Goal: Information Seeking & Learning: Learn about a topic

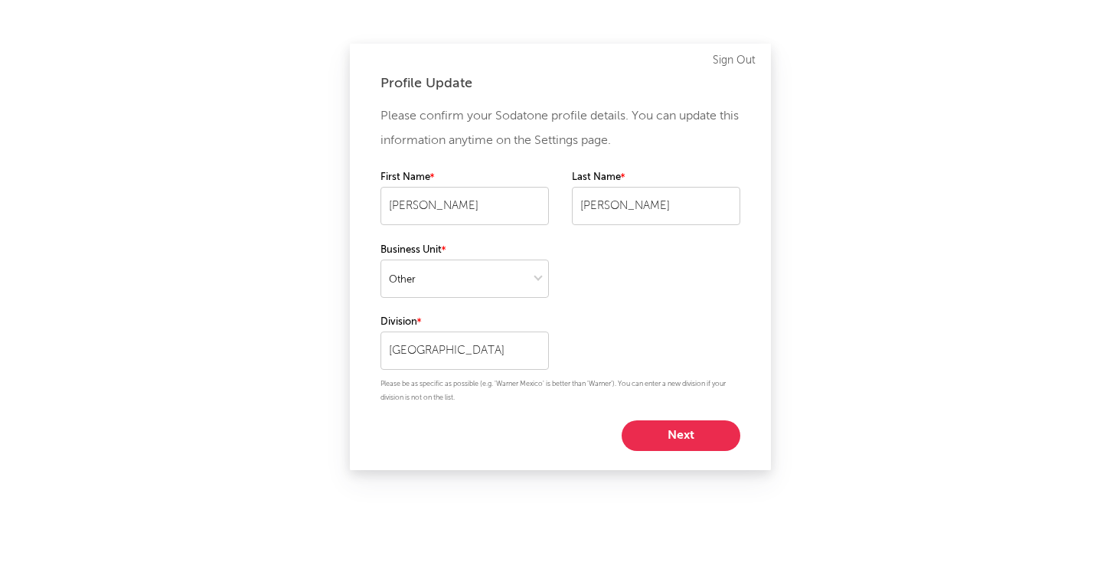
select select "other"
click at [663, 421] on button "Next" at bounding box center [680, 435] width 119 height 31
select select "marketing"
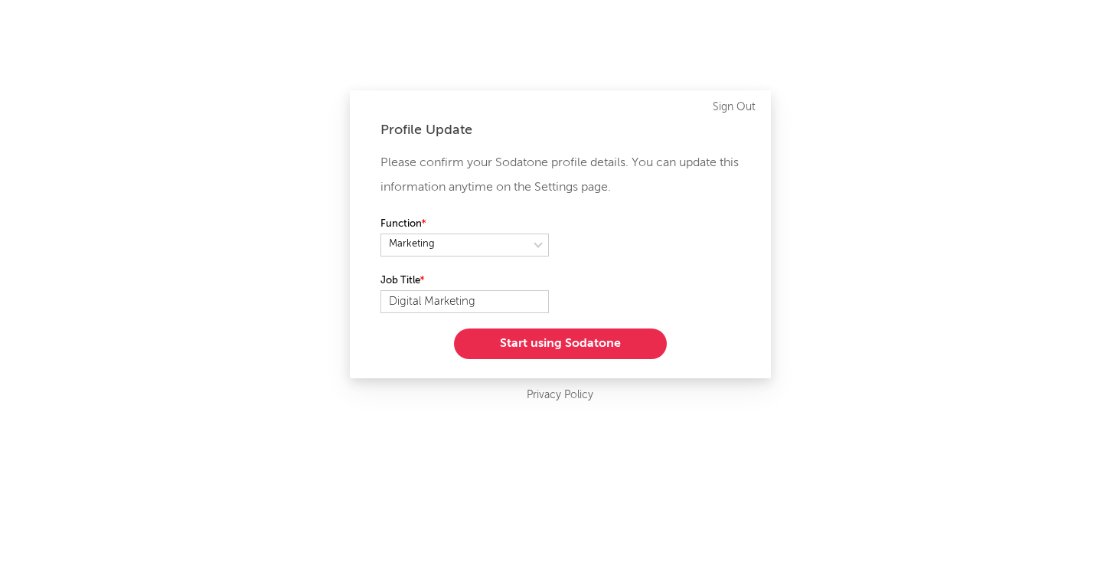
click at [610, 334] on button "Start using Sodatone" at bounding box center [560, 343] width 213 height 31
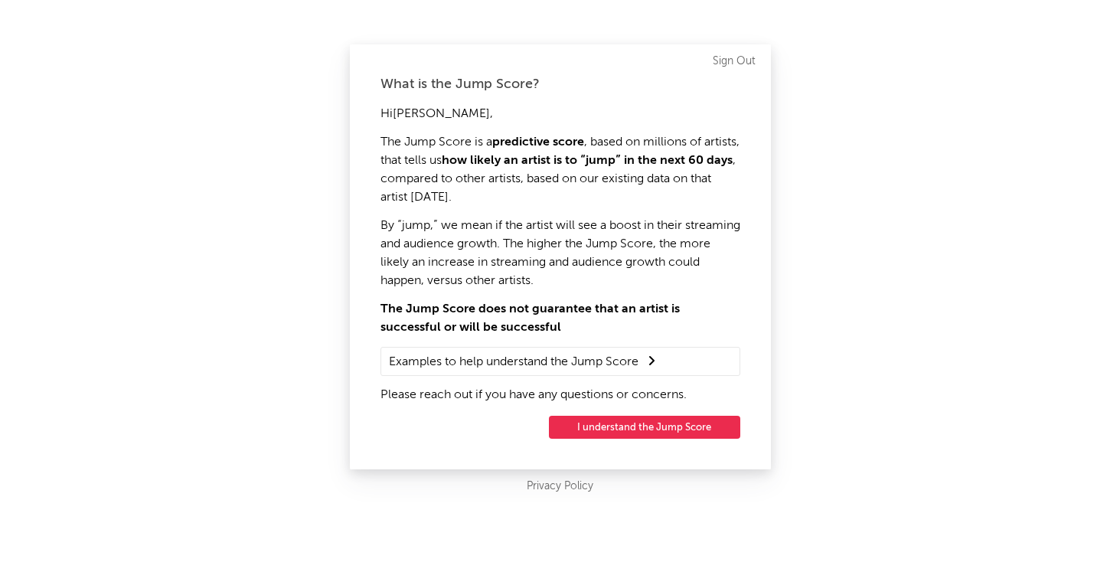
click at [616, 431] on button "I understand the Jump Score" at bounding box center [644, 427] width 191 height 23
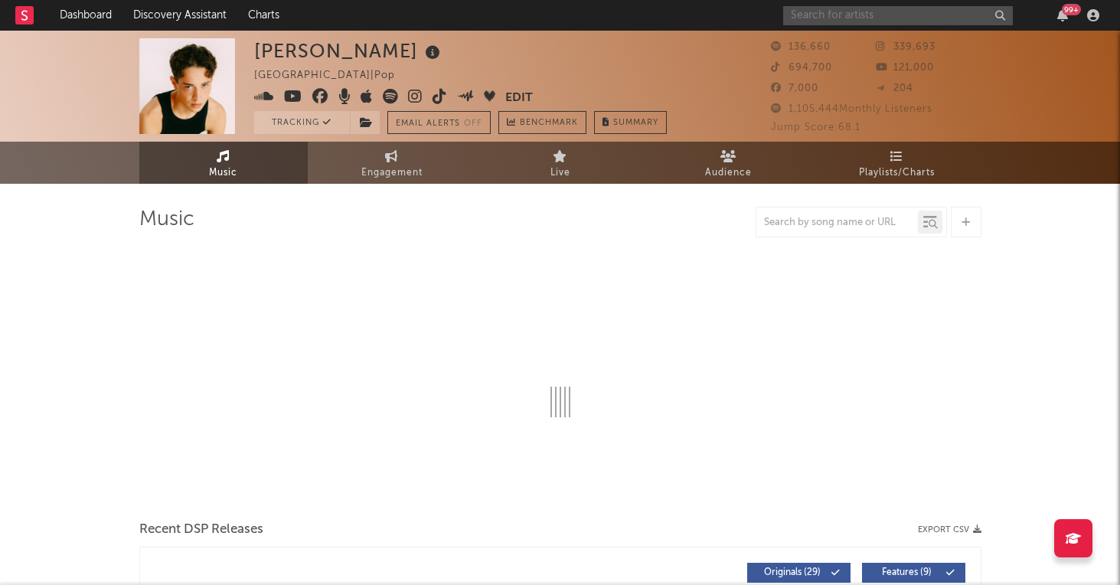
click at [843, 13] on input "text" at bounding box center [898, 15] width 230 height 19
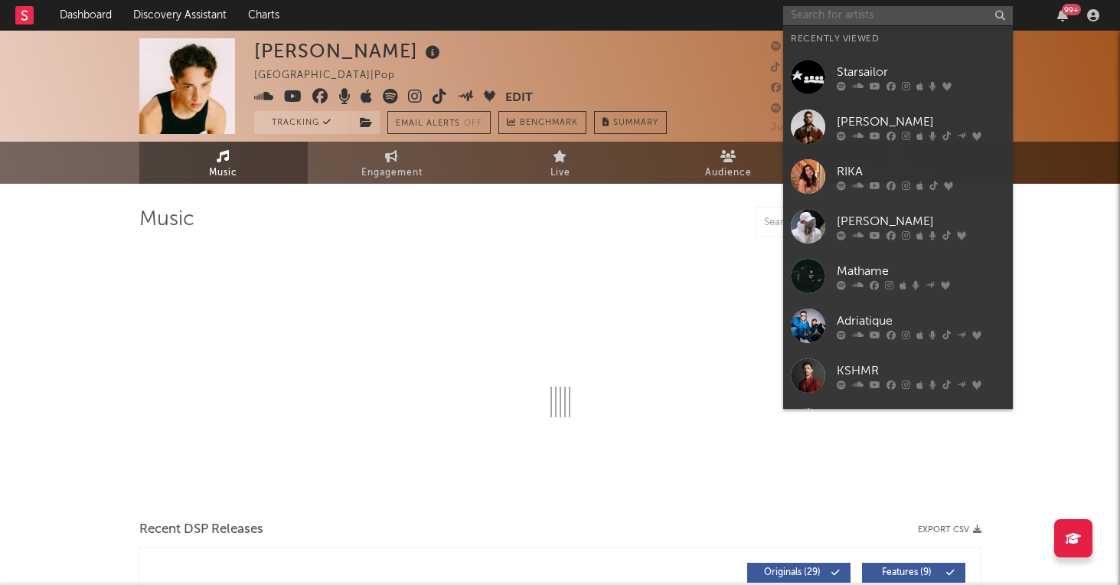
select select "6m"
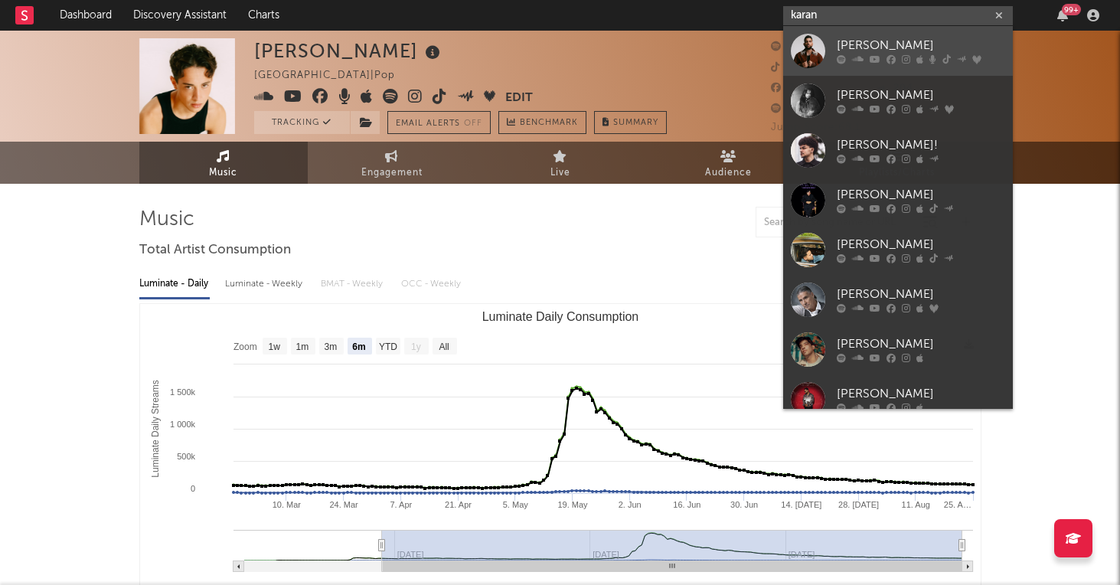
type input "karan"
click at [861, 47] on div "[PERSON_NAME]" at bounding box center [920, 46] width 168 height 18
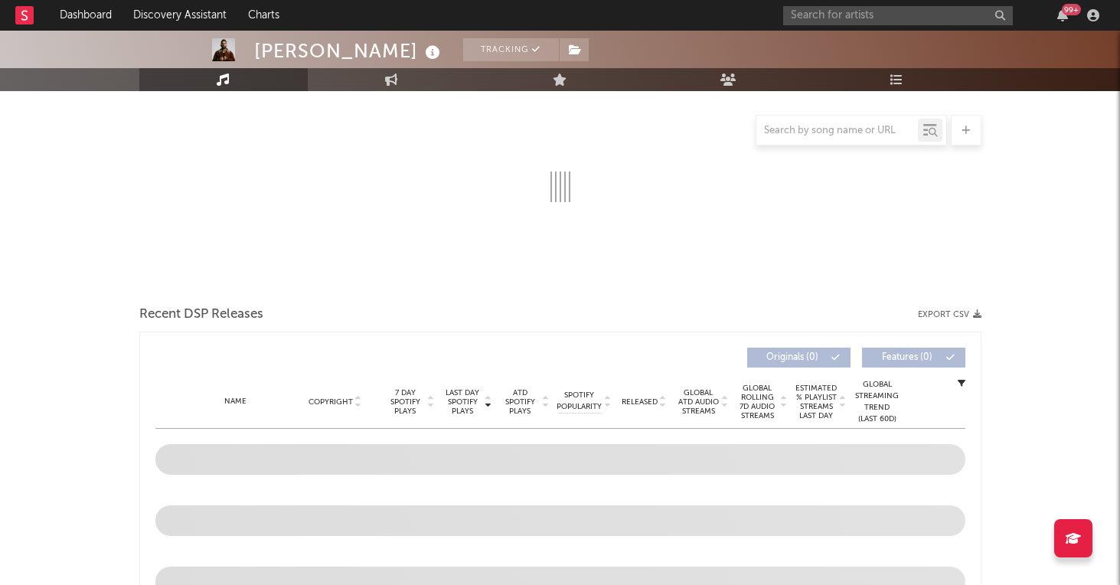
select select "6m"
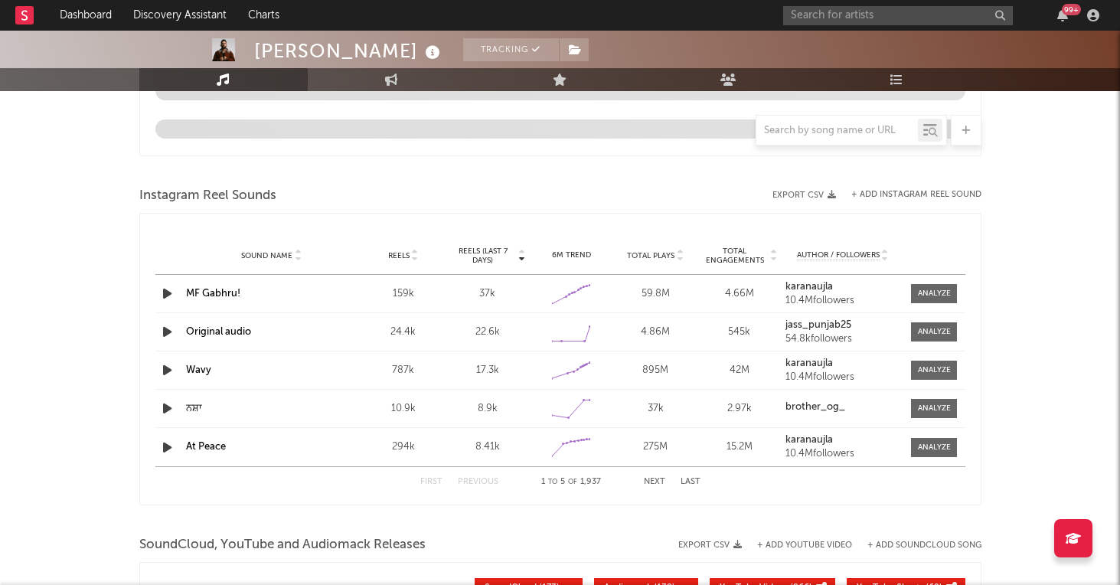
scroll to position [1297, 0]
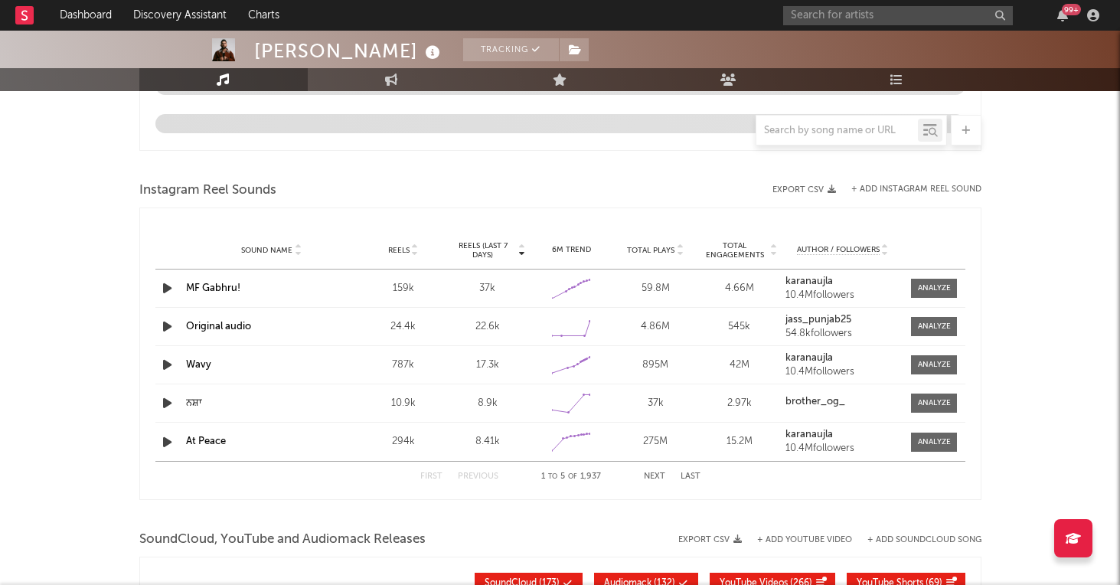
click at [210, 286] on link "MF Gabhru!" at bounding box center [213, 288] width 54 height 10
click at [942, 296] on span at bounding box center [934, 288] width 46 height 19
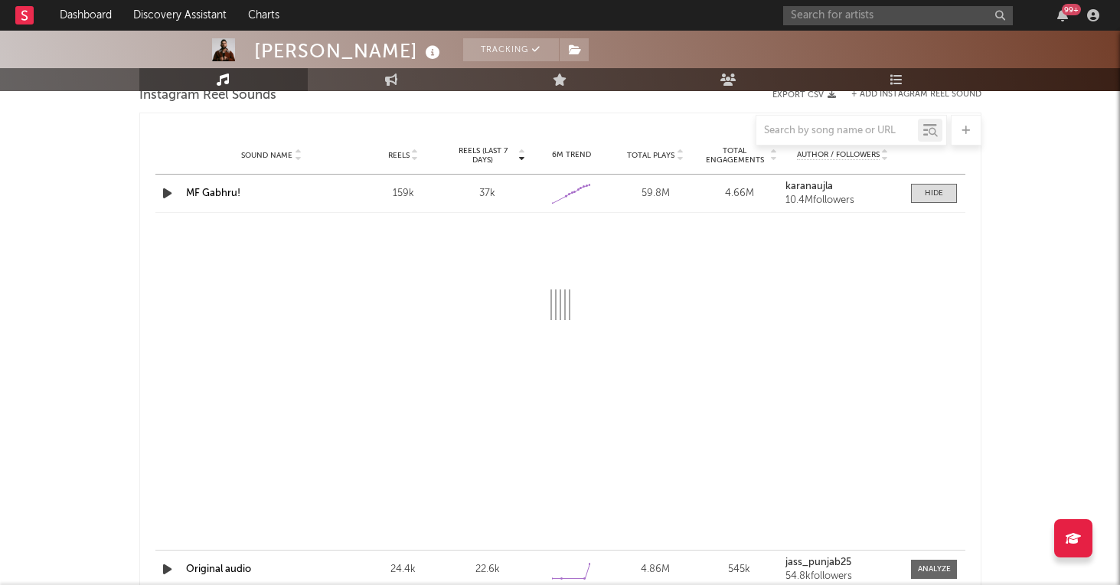
scroll to position [1401, 0]
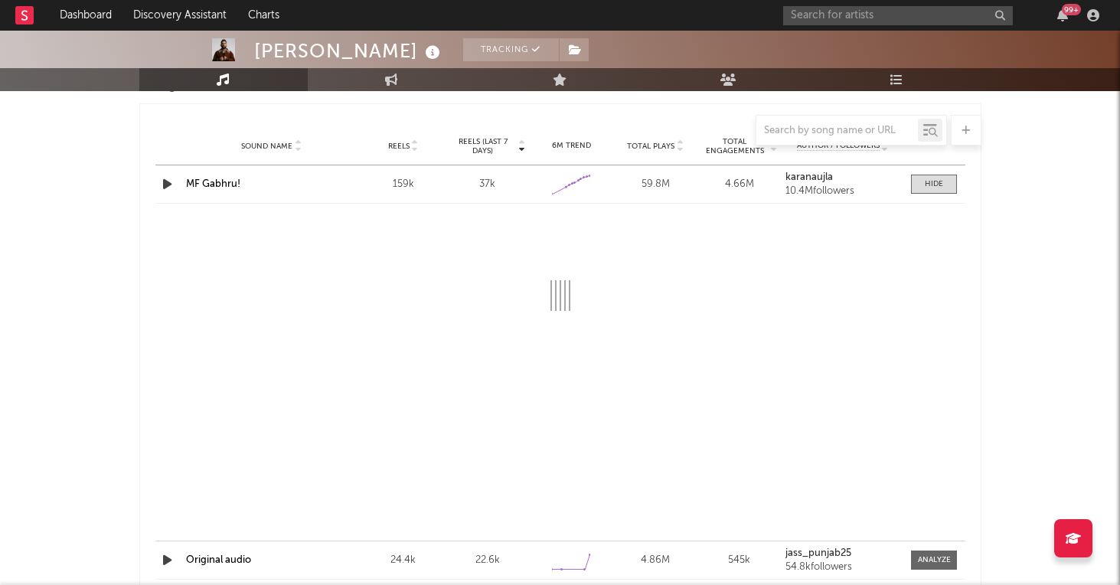
select select "1w"
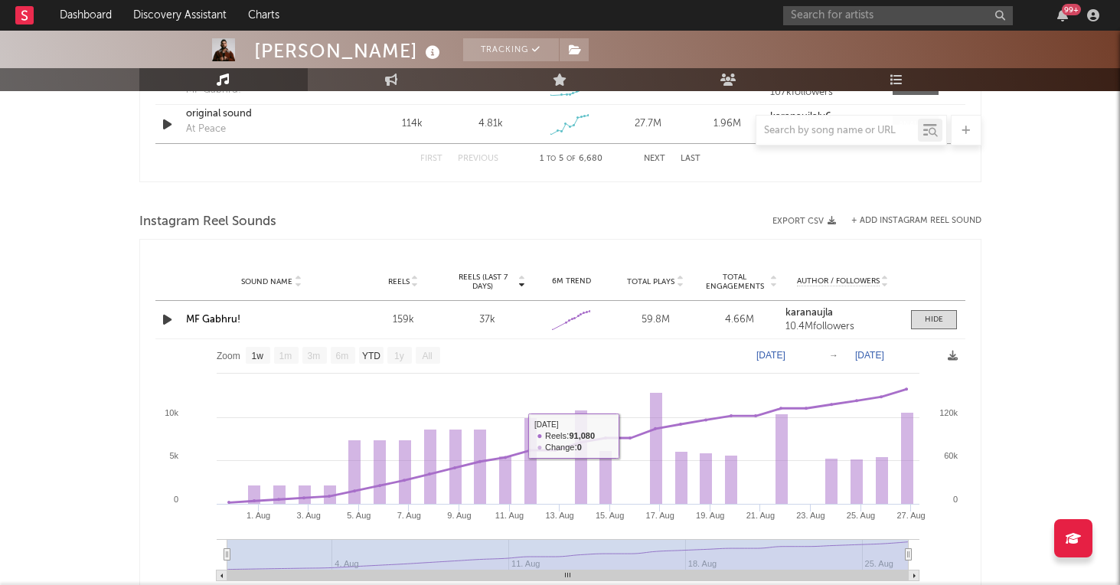
scroll to position [1295, 0]
click at [235, 318] on link "MF Gabhru!" at bounding box center [213, 321] width 54 height 10
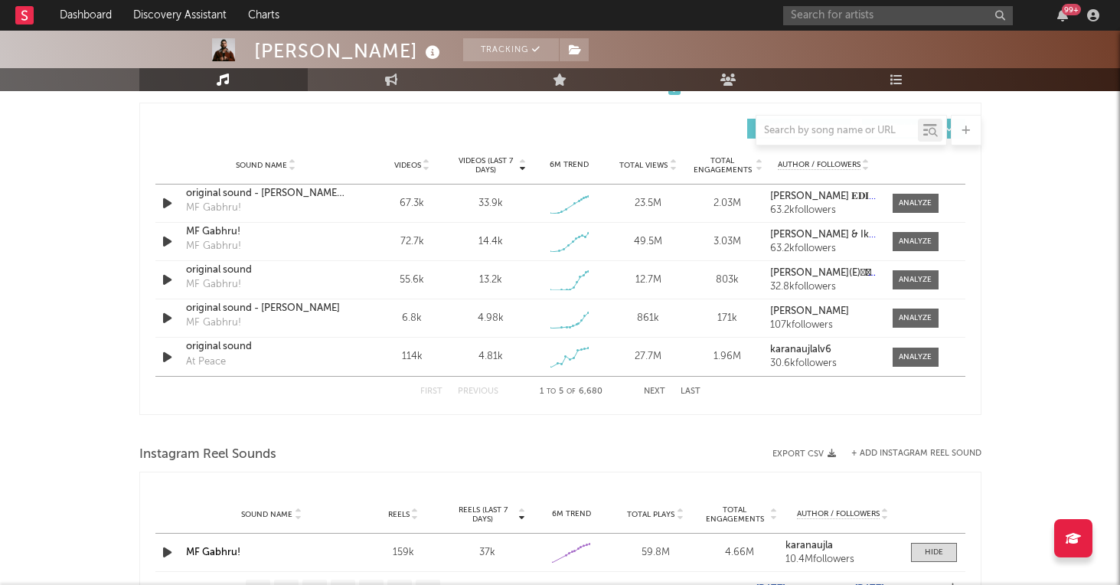
scroll to position [1061, 0]
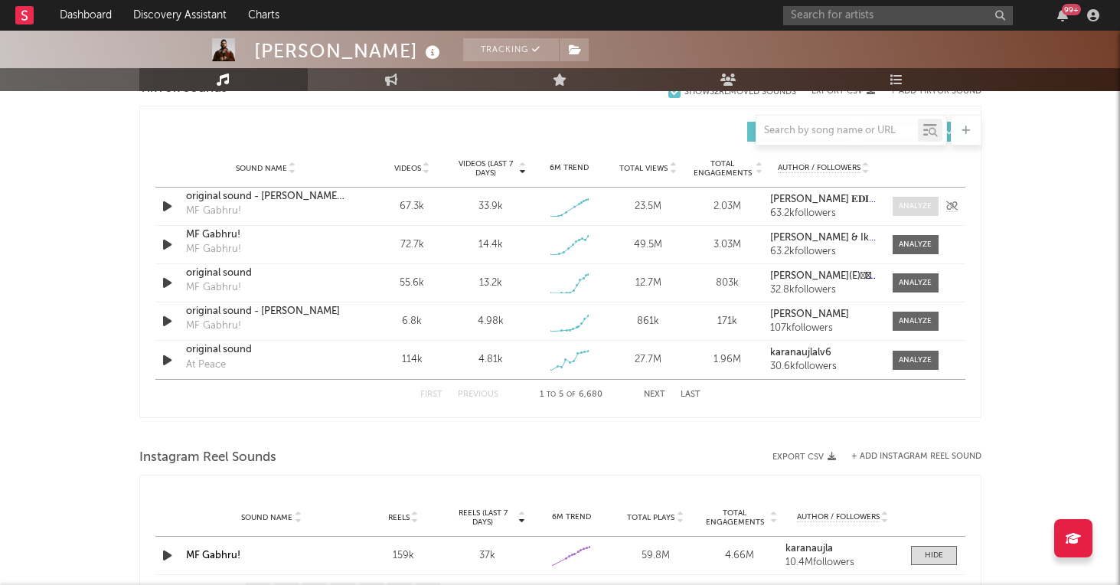
click at [911, 202] on div at bounding box center [914, 205] width 33 height 11
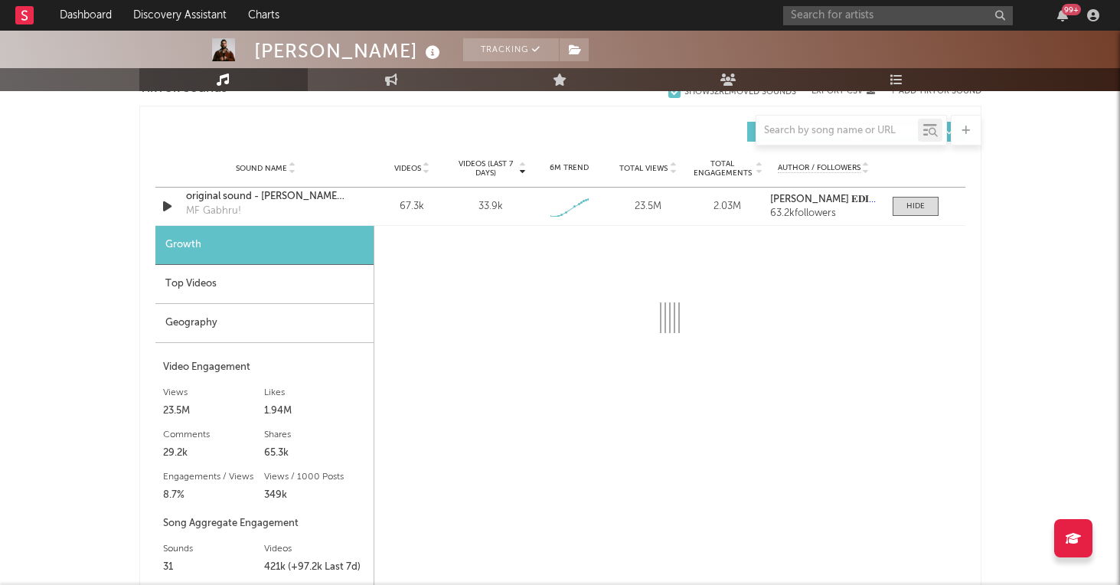
select select "1w"
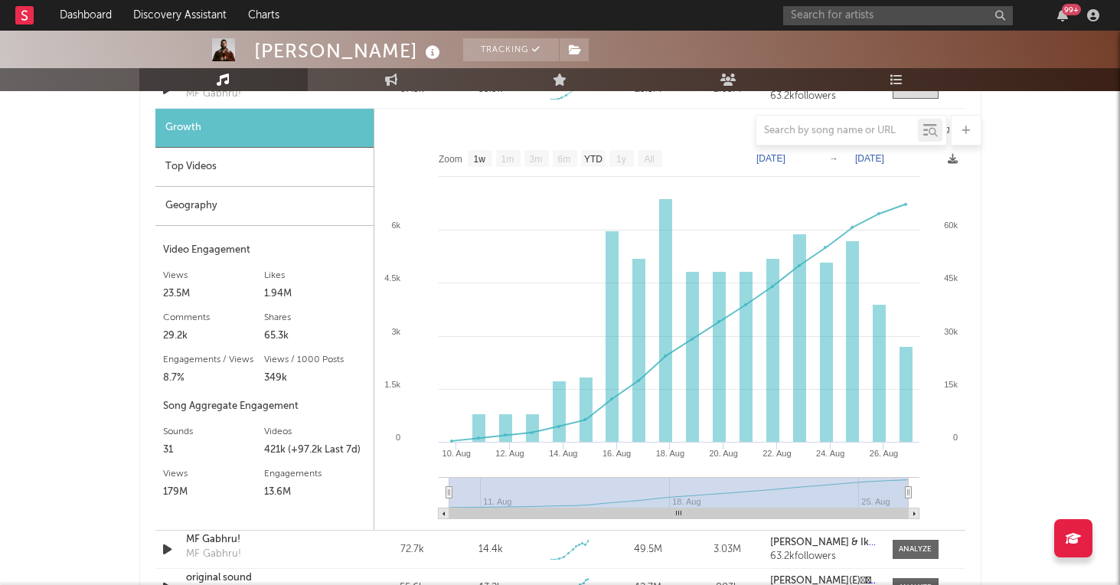
scroll to position [1179, 0]
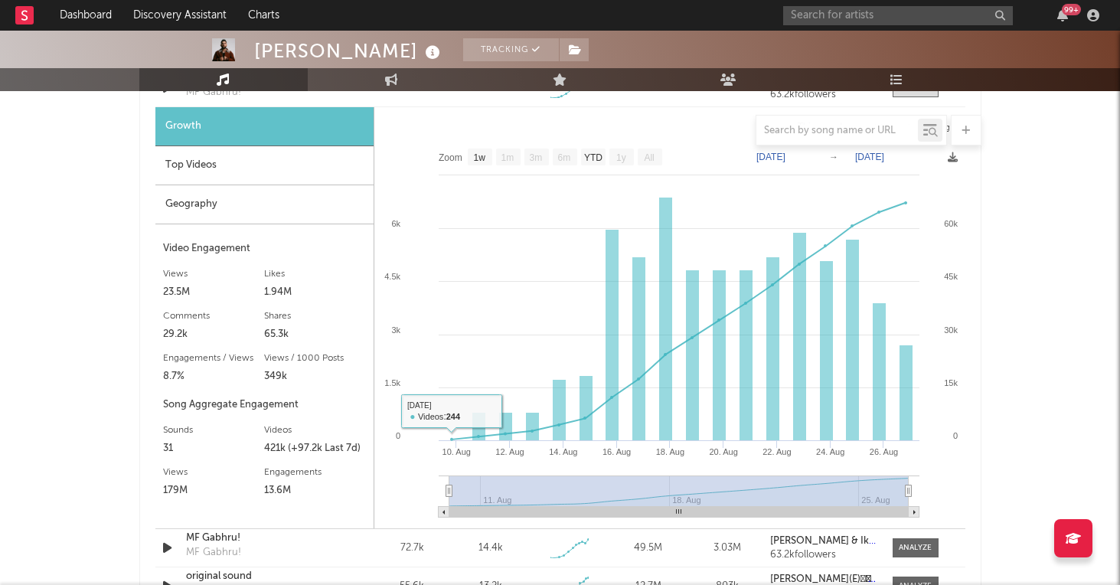
click at [254, 174] on div "Top Videos" at bounding box center [264, 165] width 218 height 39
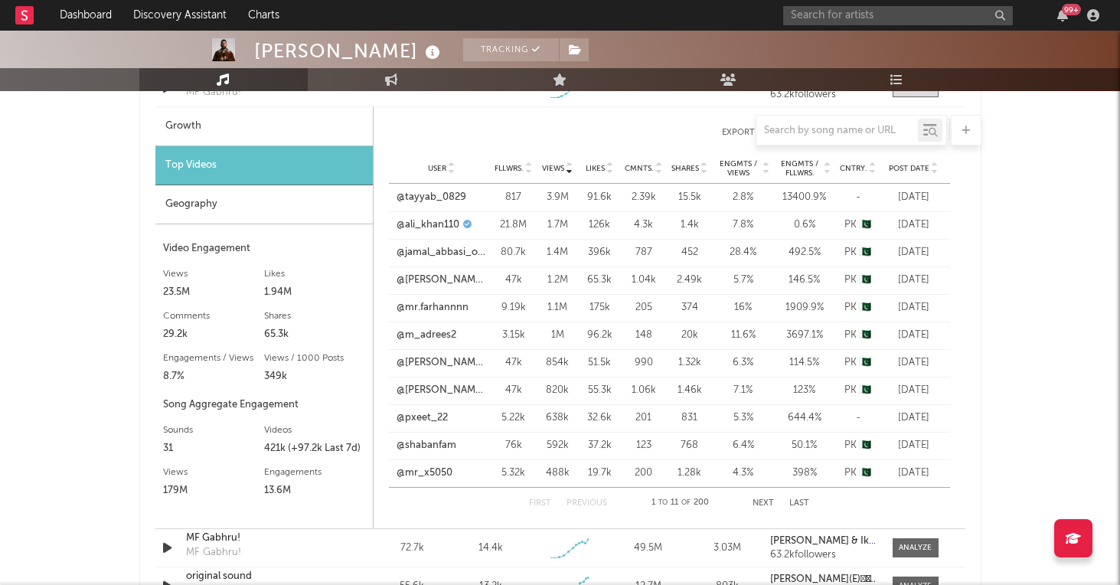
click at [898, 168] on span "Post Date" at bounding box center [908, 168] width 41 height 9
click at [549, 169] on span "Views" at bounding box center [553, 168] width 22 height 9
click at [437, 224] on link "@ali_khan110" at bounding box center [427, 224] width 63 height 15
click at [298, 214] on div "Geography" at bounding box center [263, 204] width 217 height 39
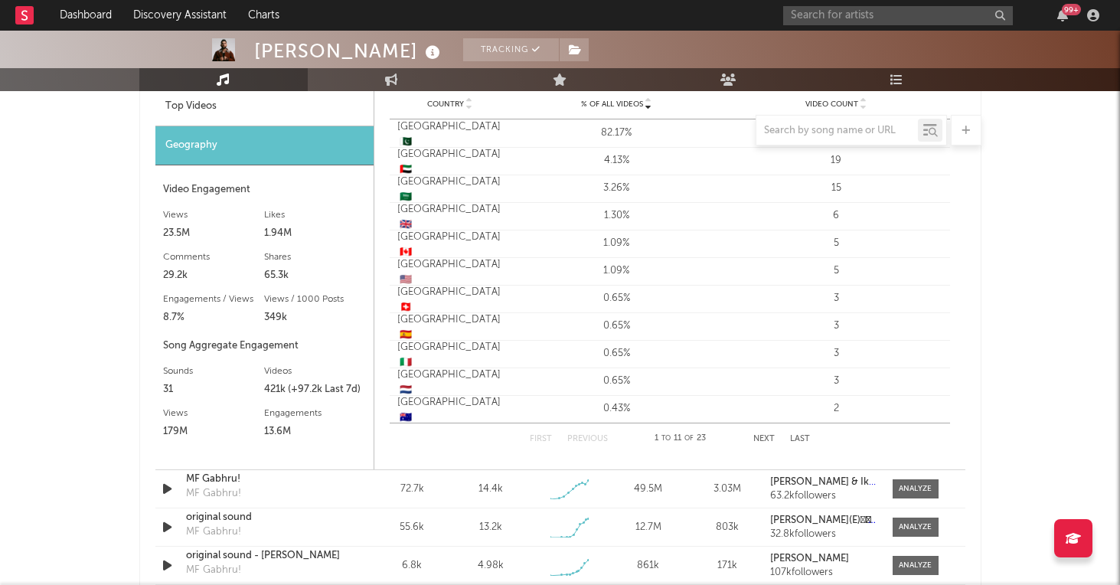
scroll to position [1205, 0]
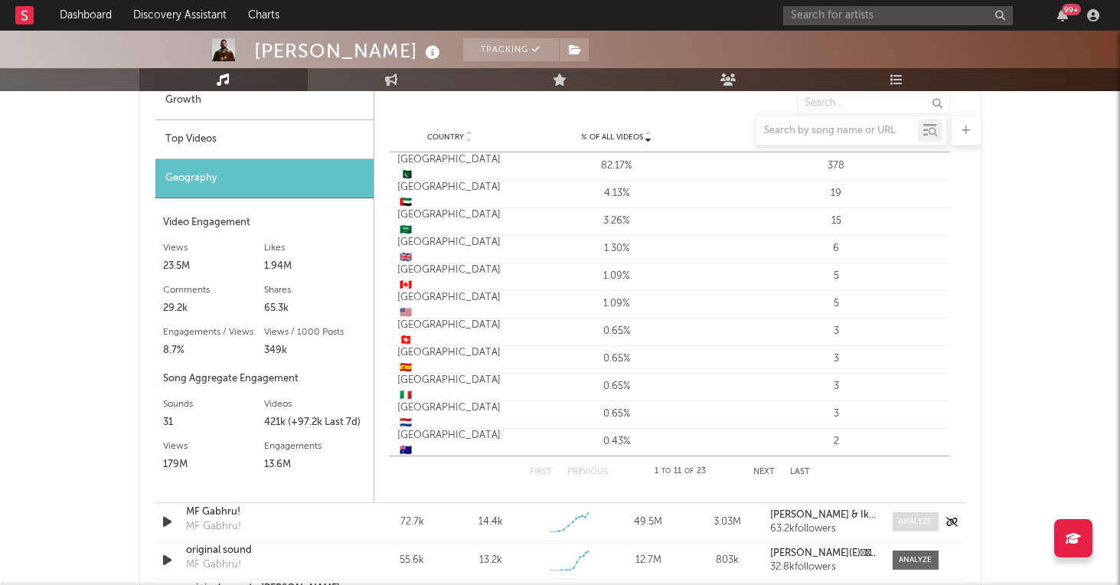
click at [922, 520] on div at bounding box center [914, 521] width 33 height 11
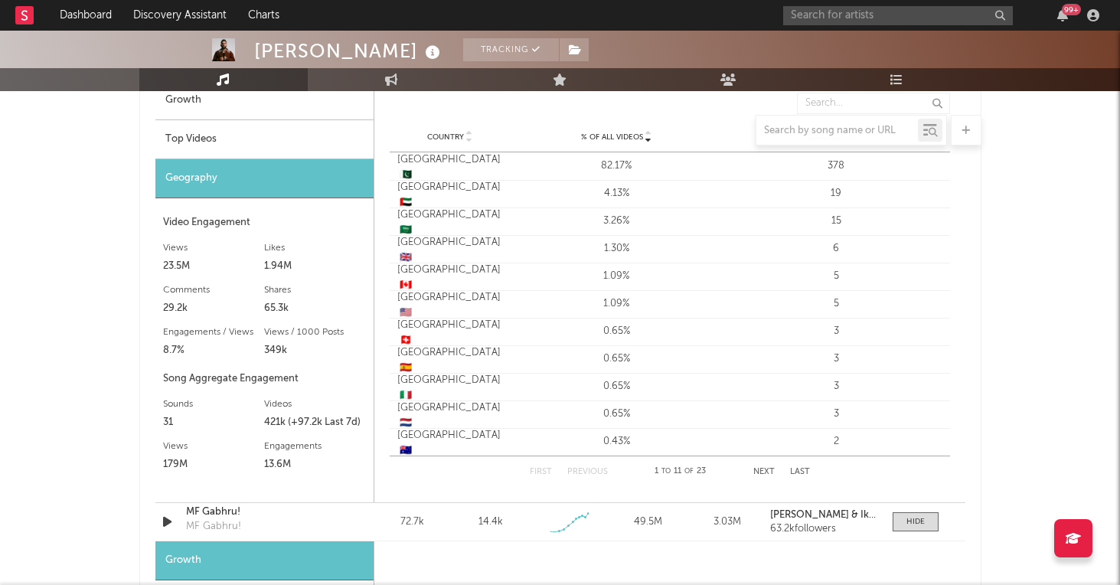
select select "1w"
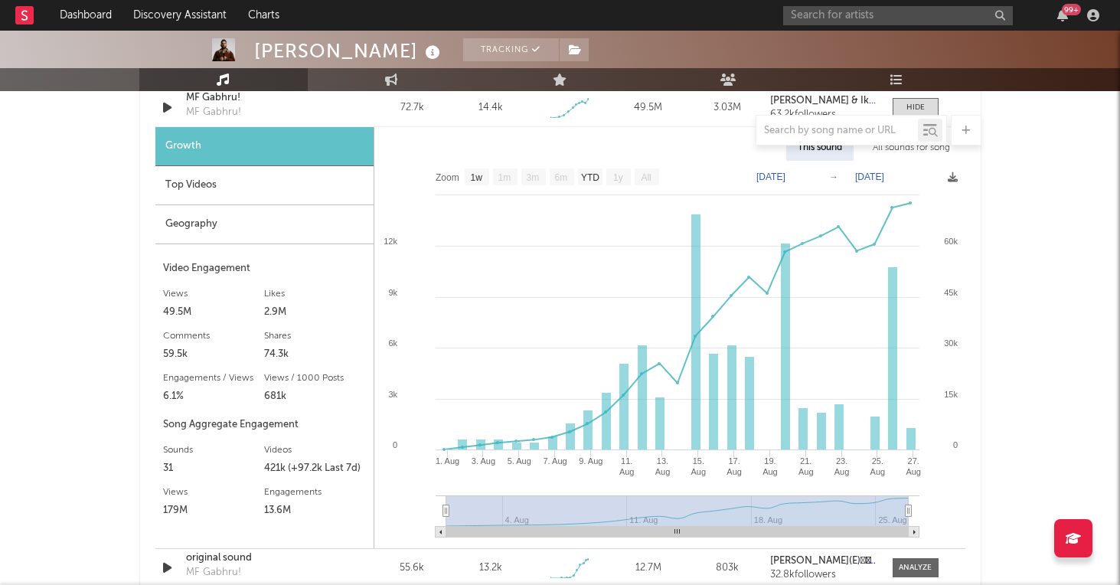
scroll to position [1618, 0]
click at [175, 181] on div "Top Videos" at bounding box center [264, 186] width 218 height 39
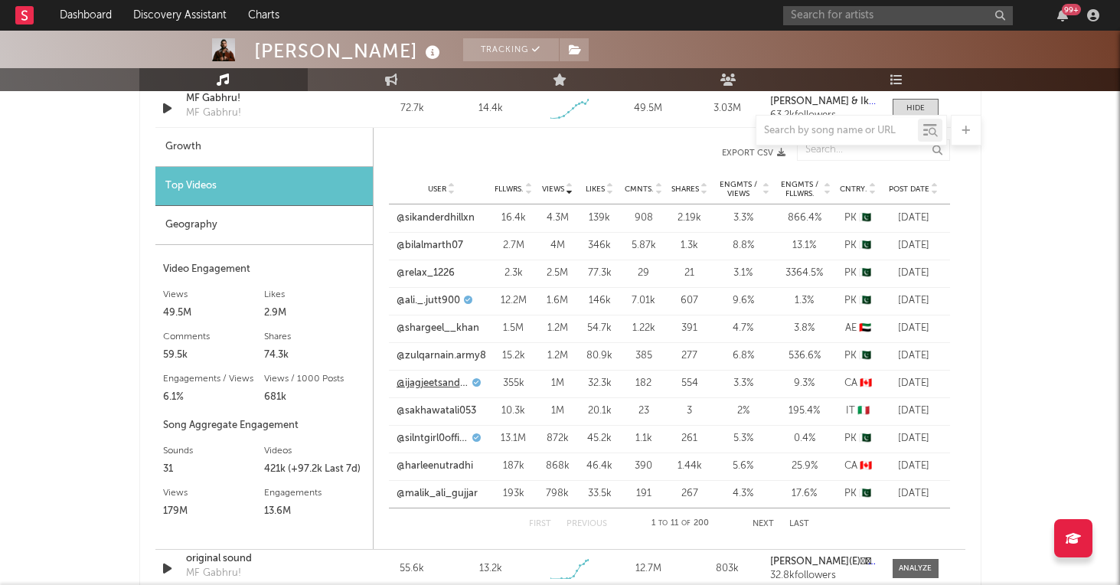
click at [435, 383] on link "@ijagjeetsandhu" at bounding box center [432, 383] width 72 height 15
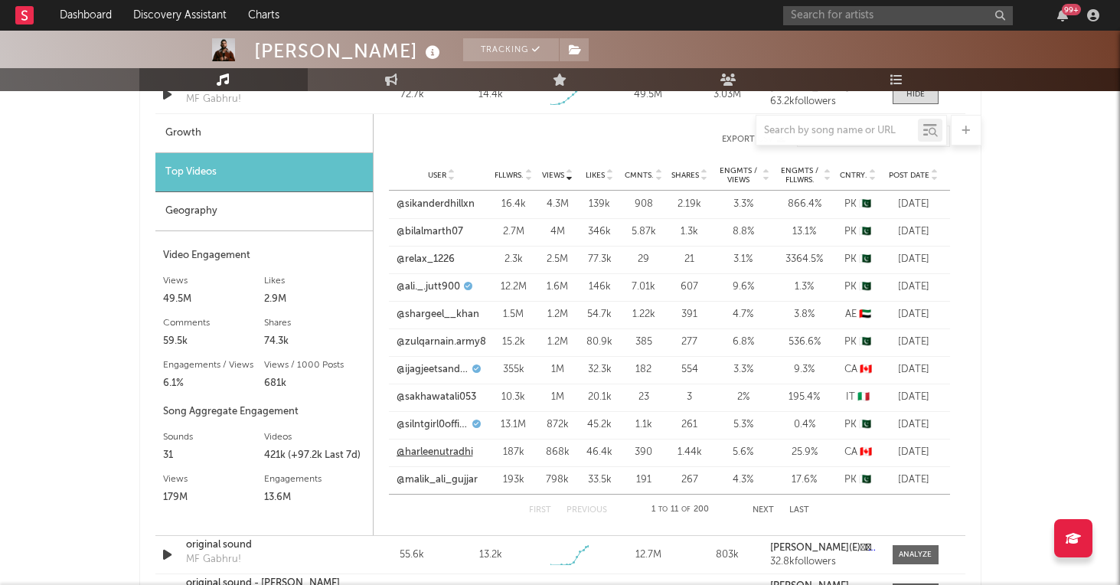
click at [423, 453] on link "@harleenutradhi" at bounding box center [434, 452] width 77 height 15
click at [427, 291] on link "@ali._.jutt900" at bounding box center [428, 286] width 64 height 15
click at [438, 399] on link "@sakhawatali053" at bounding box center [436, 397] width 80 height 15
click at [761, 513] on button "Next" at bounding box center [762, 510] width 21 height 8
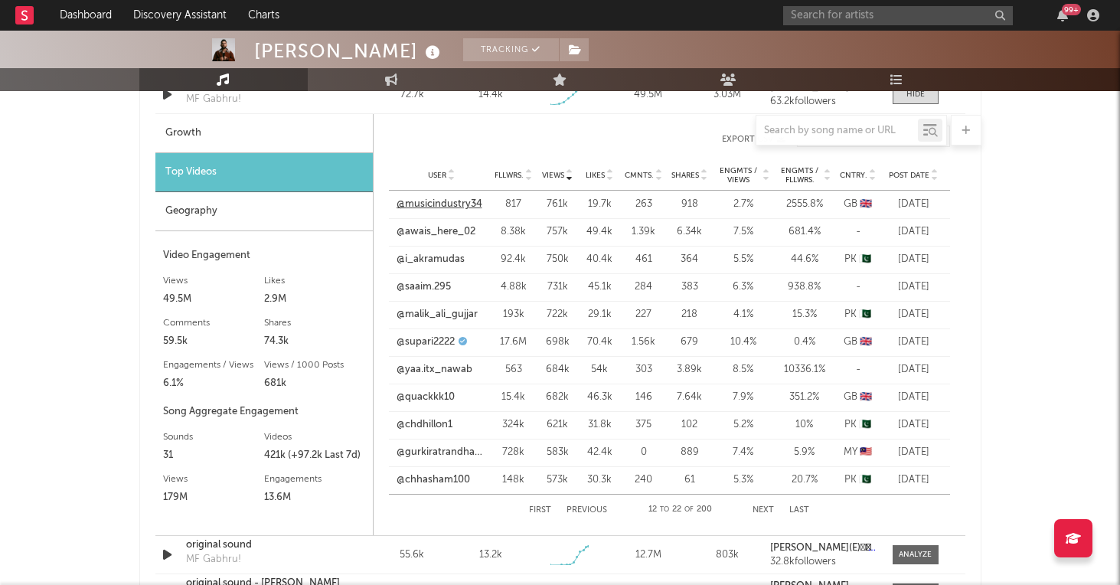
click at [445, 200] on link "@musicindustry34" at bounding box center [439, 204] width 86 height 15
click at [450, 343] on link "@supari2222" at bounding box center [425, 341] width 58 height 15
click at [432, 399] on link "@quackkk10" at bounding box center [425, 397] width 58 height 15
click at [259, 200] on div "Geography" at bounding box center [263, 211] width 217 height 39
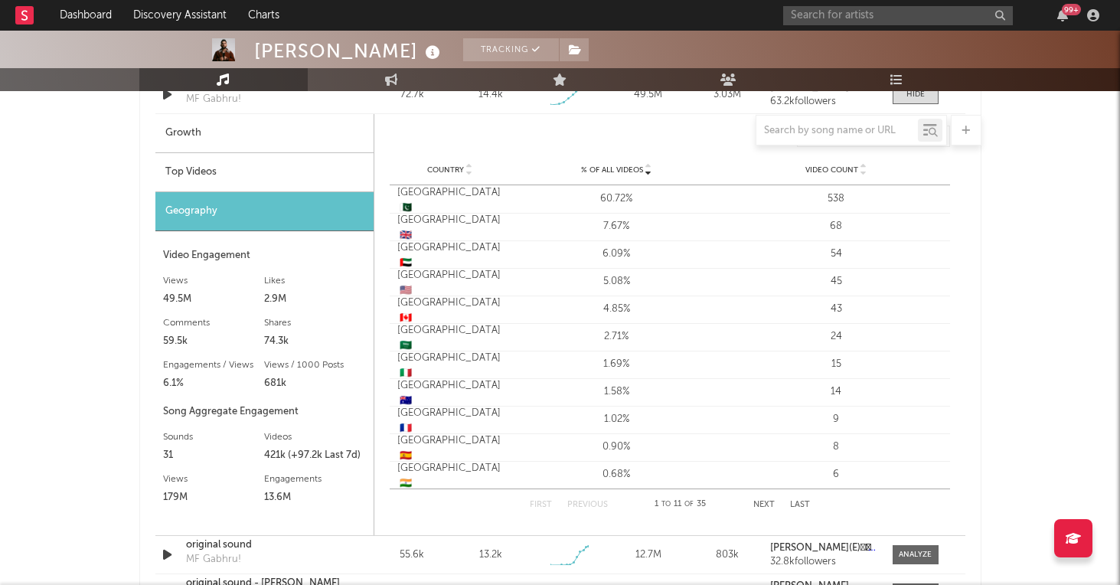
click at [208, 163] on div "Top Videos" at bounding box center [264, 172] width 218 height 39
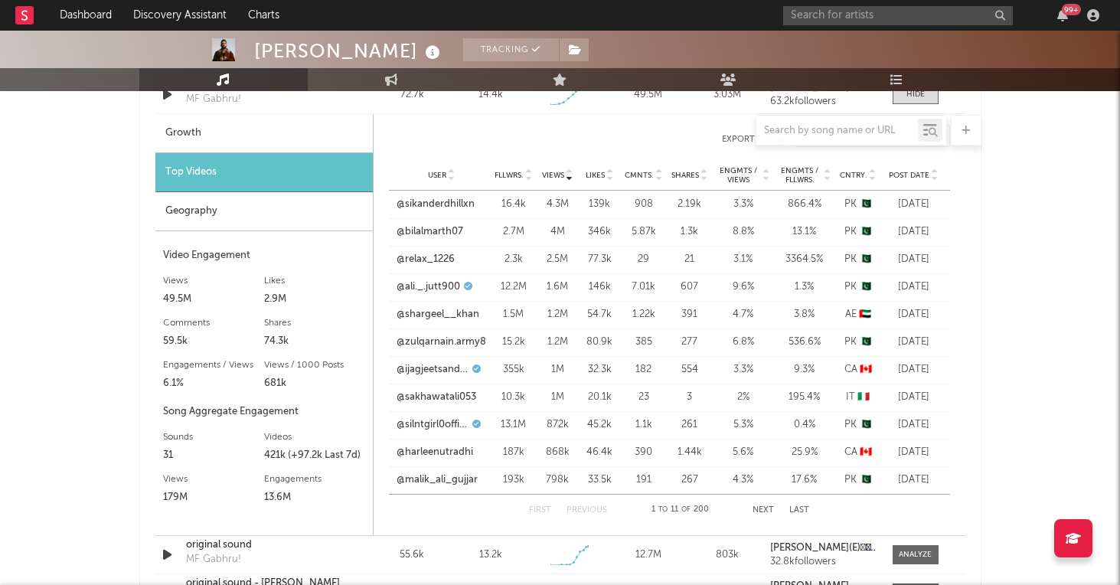
click at [862, 167] on div "User Fllwrs. Views Likes Cmnts. Shares Engmts / Views Engmts / Fllwrs. Cntry. P…" at bounding box center [669, 175] width 561 height 31
click at [854, 172] on span "Cntry." at bounding box center [853, 175] width 28 height 9
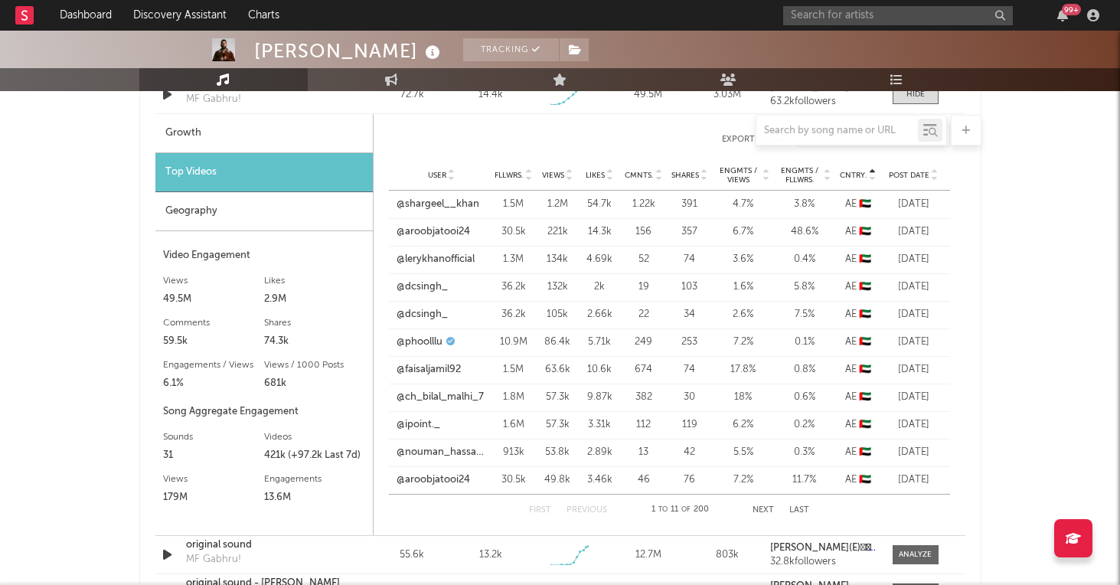
click at [854, 172] on span "Cntry." at bounding box center [853, 175] width 28 height 9
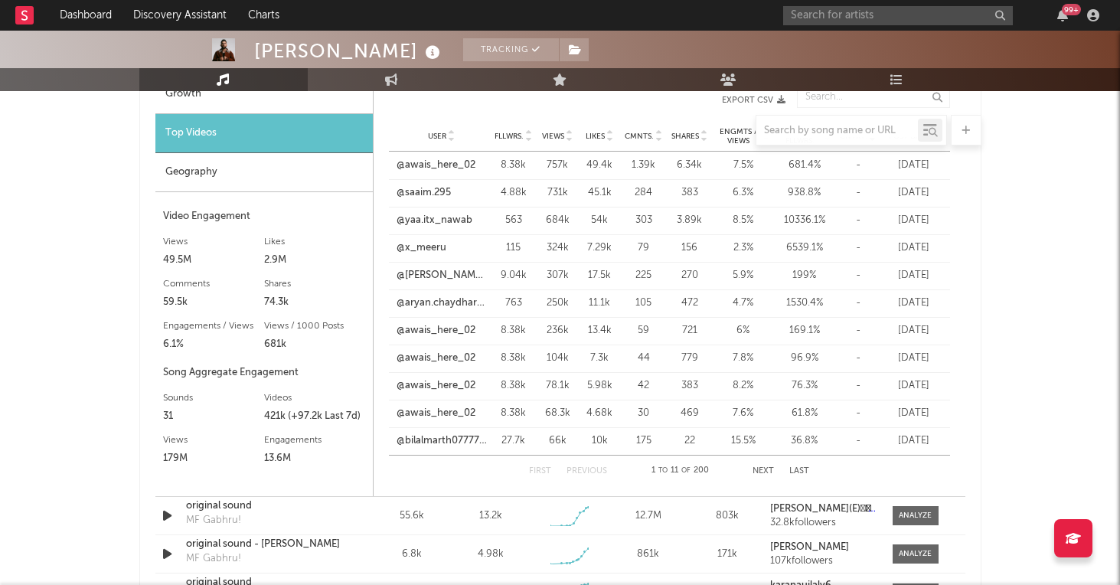
scroll to position [1690, 0]
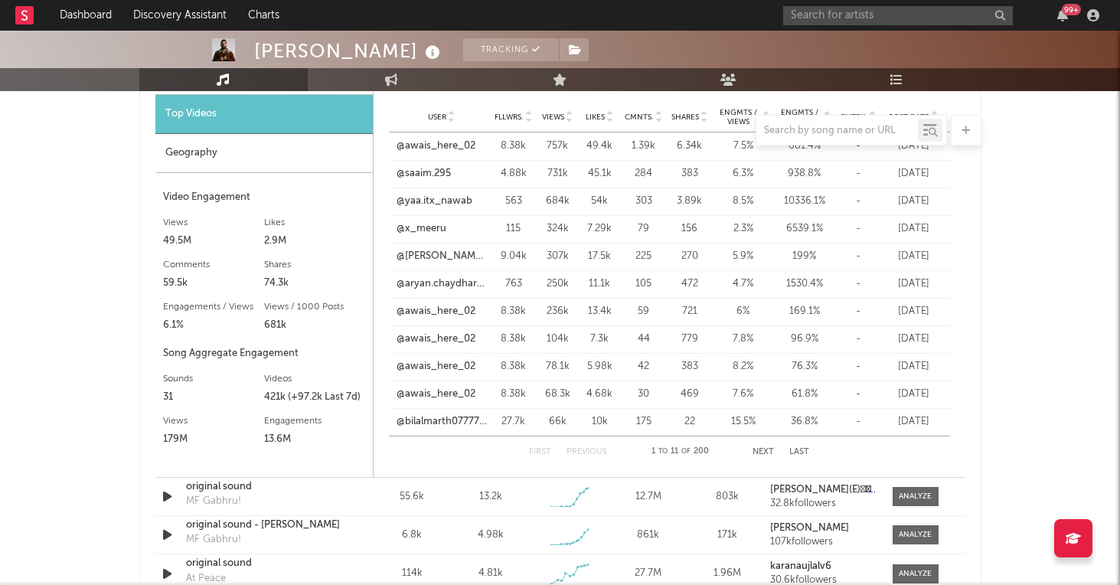
click at [764, 451] on button "Next" at bounding box center [762, 452] width 21 height 8
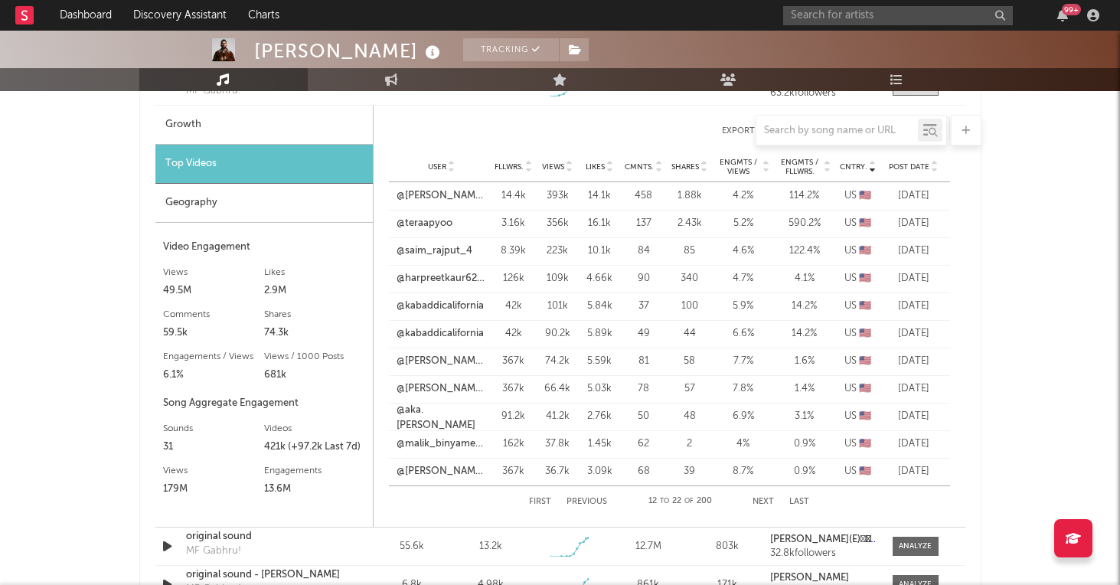
scroll to position [1642, 0]
click at [467, 190] on link "@[PERSON_NAME].heer1" at bounding box center [441, 194] width 90 height 15
click at [437, 219] on link "@teraapyoo" at bounding box center [424, 221] width 56 height 15
click at [454, 253] on link "@saim_rajput_4" at bounding box center [434, 249] width 76 height 15
click at [476, 309] on link "@kabaddicalifornia" at bounding box center [439, 304] width 87 height 15
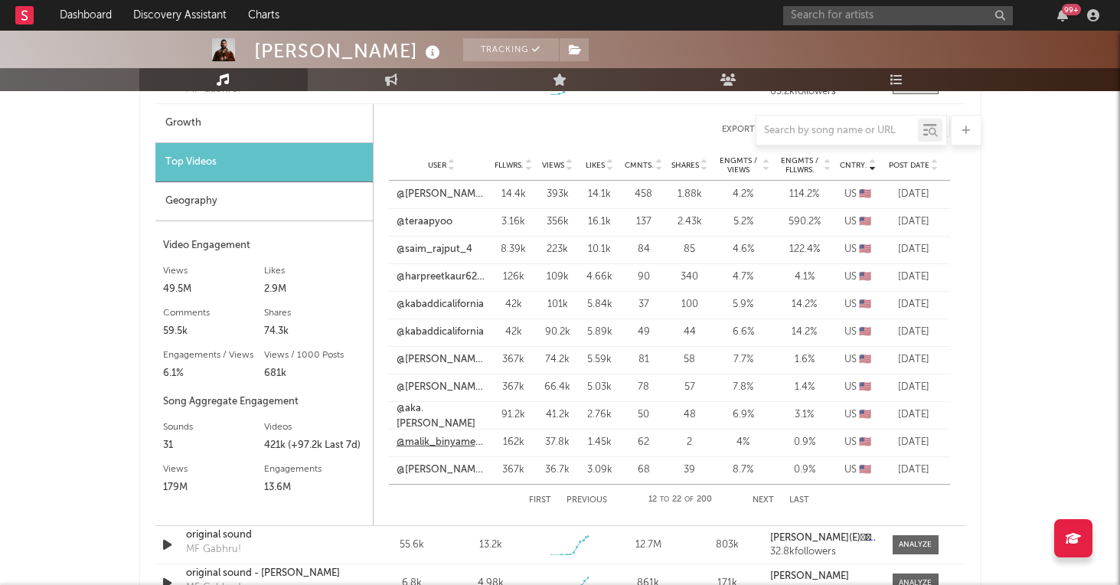
click at [443, 443] on link "@malik_binyameen1" at bounding box center [441, 442] width 90 height 15
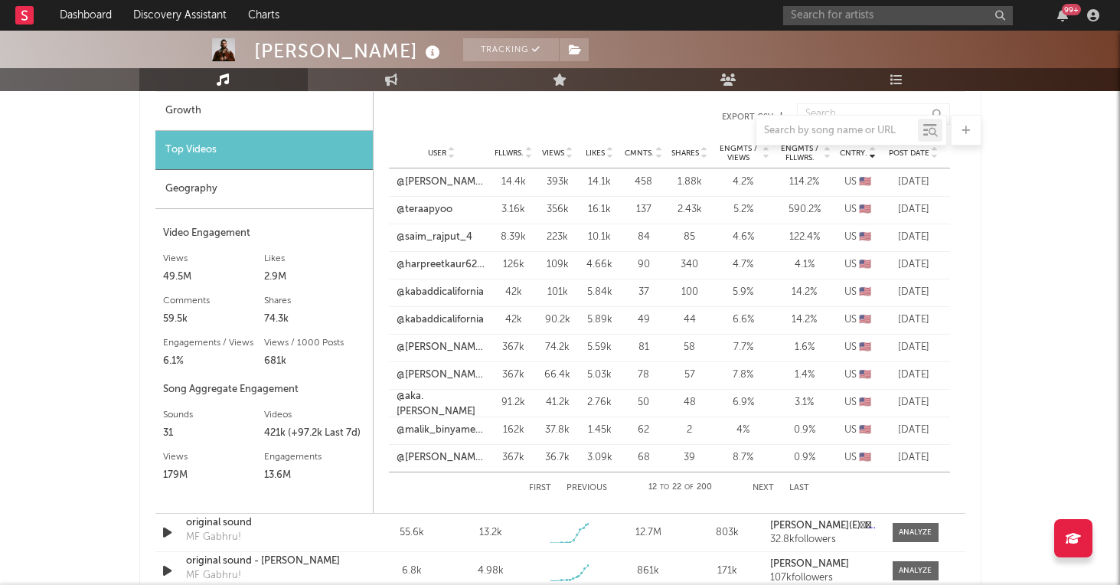
scroll to position [1657, 0]
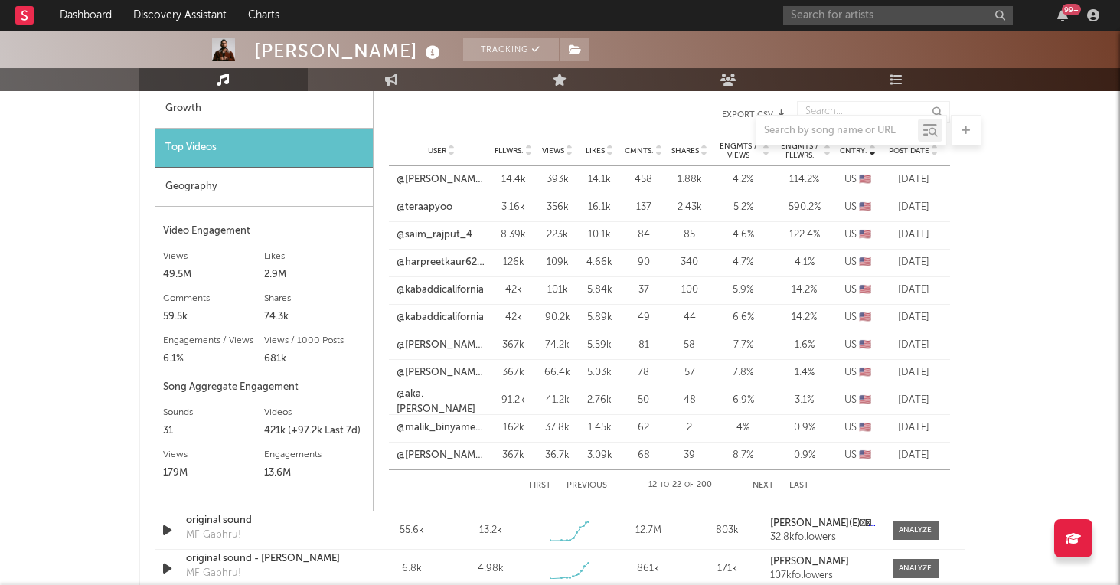
click at [769, 484] on button "Next" at bounding box center [762, 485] width 21 height 8
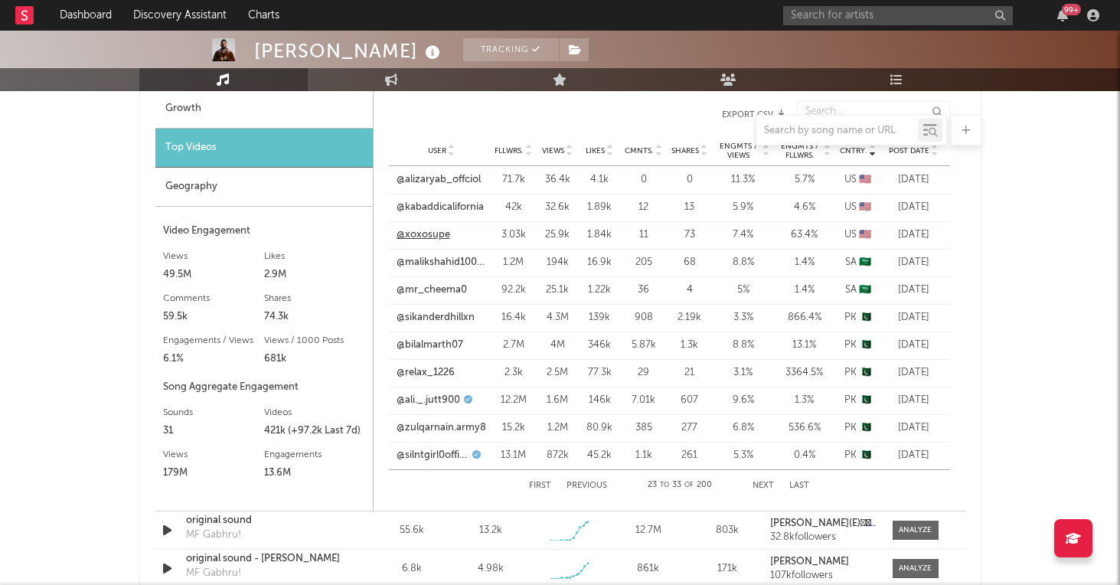
click at [428, 241] on link "@xoxosupe" at bounding box center [423, 234] width 54 height 15
click at [250, 82] on link "Music" at bounding box center [223, 79] width 168 height 23
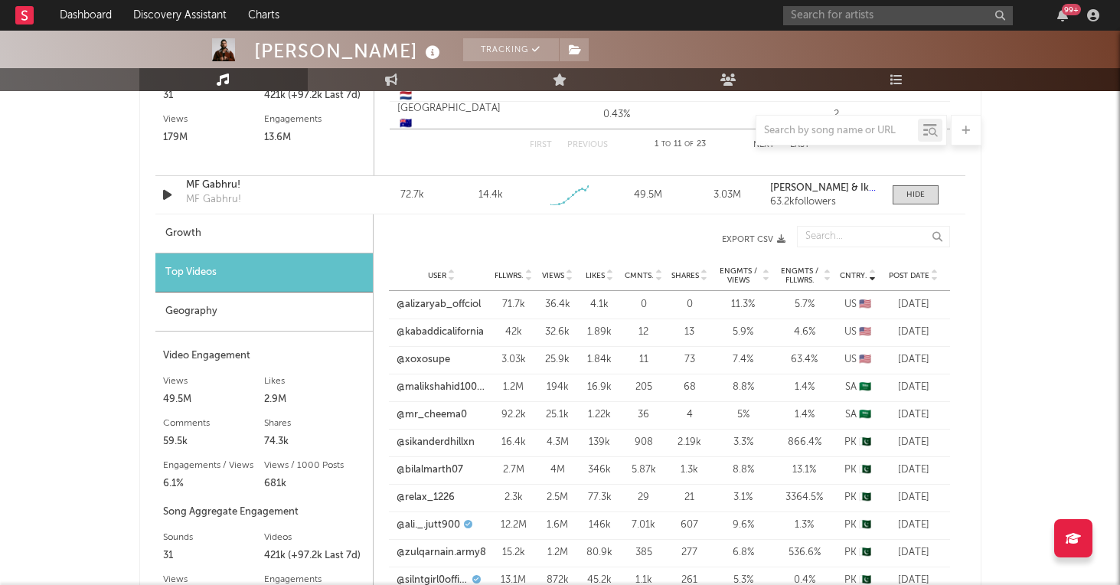
scroll to position [1512, 0]
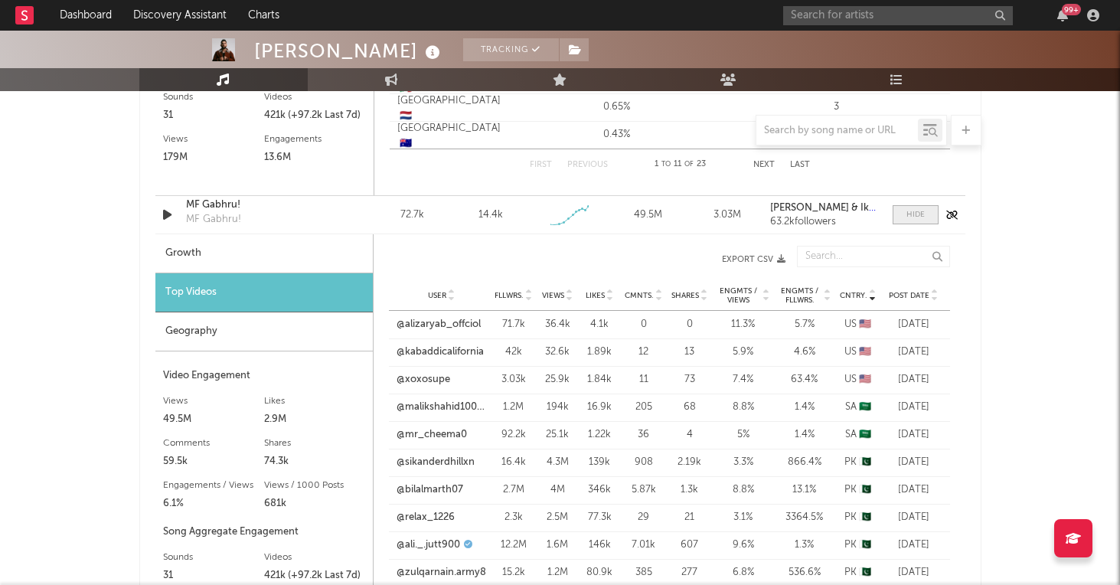
click at [905, 213] on span at bounding box center [915, 214] width 46 height 19
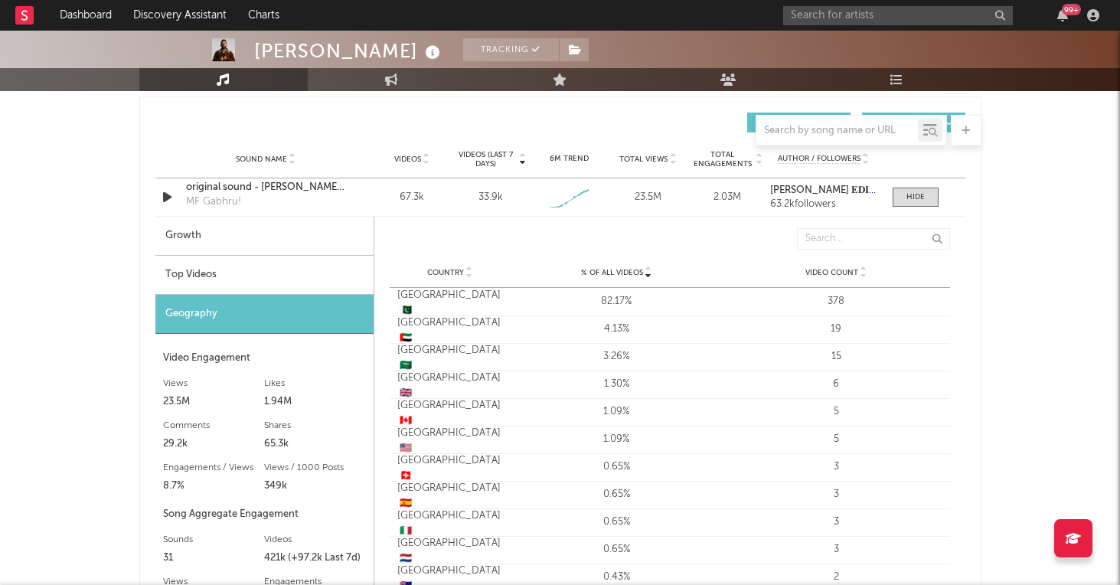
scroll to position [1055, 0]
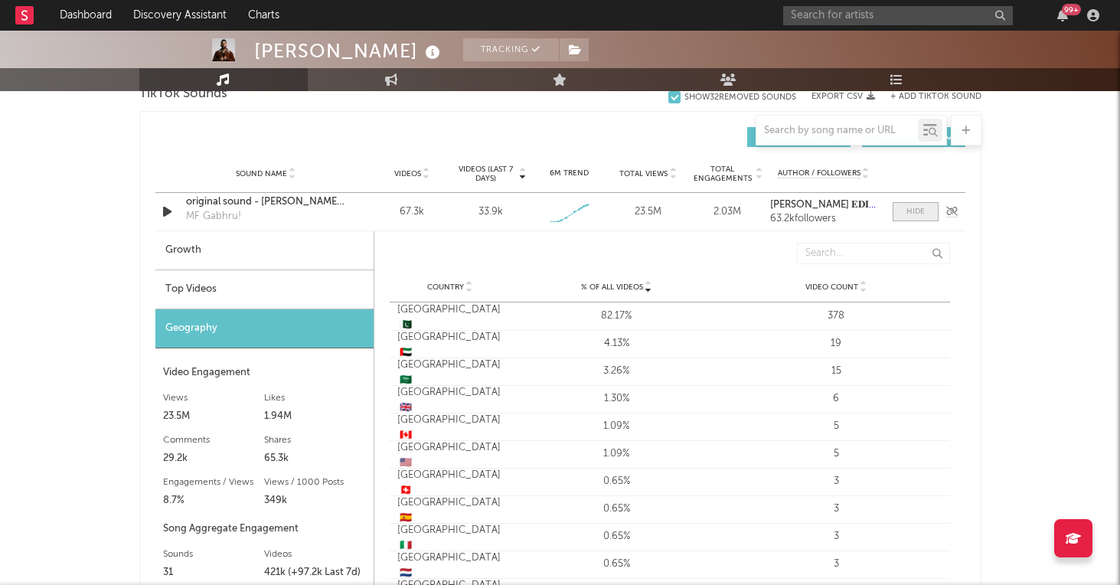
click at [926, 209] on span at bounding box center [915, 211] width 46 height 19
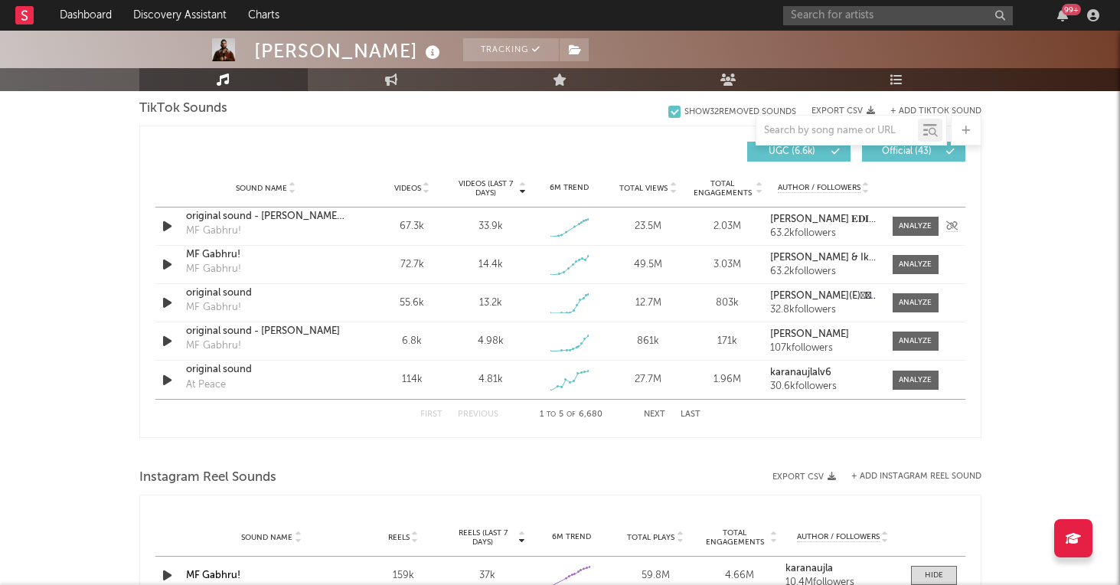
scroll to position [1038, 0]
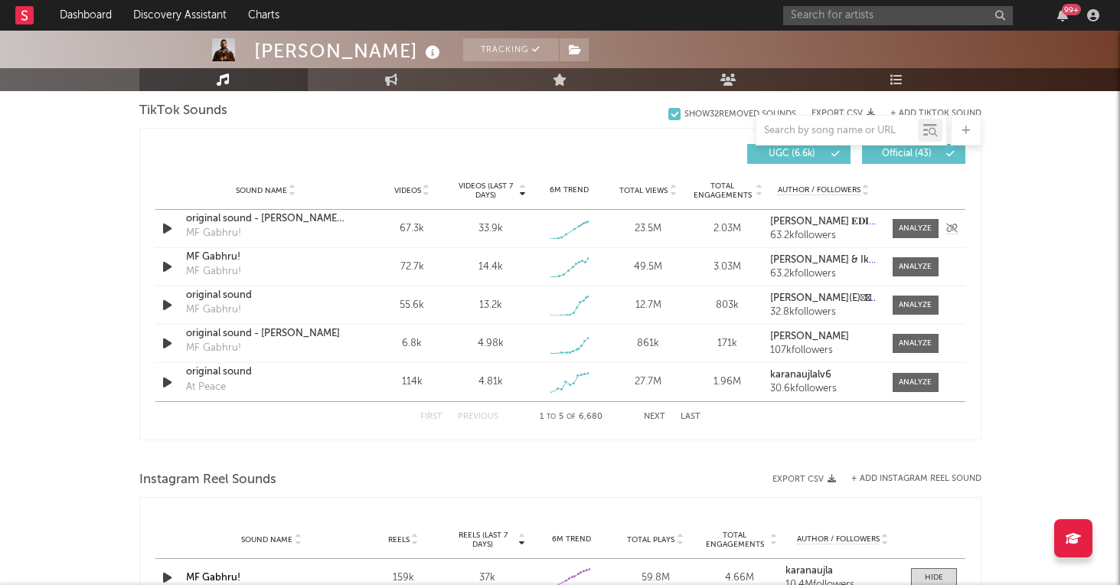
click at [309, 214] on div "original sound - [PERSON_NAME] 𝐄𝐃𝐈𝐓𝐙⚡" at bounding box center [266, 218] width 160 height 15
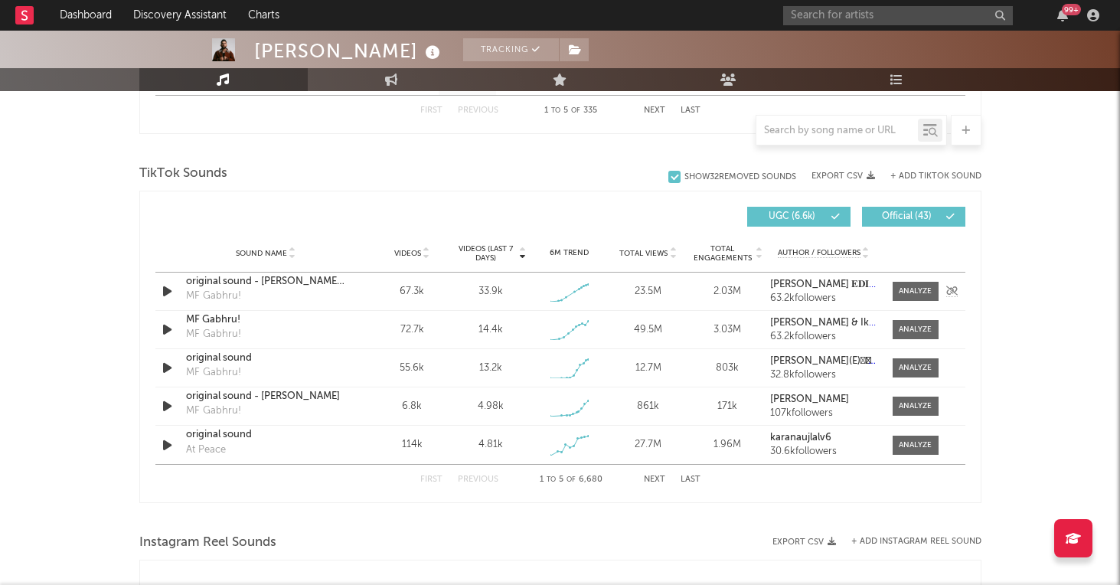
scroll to position [953, 0]
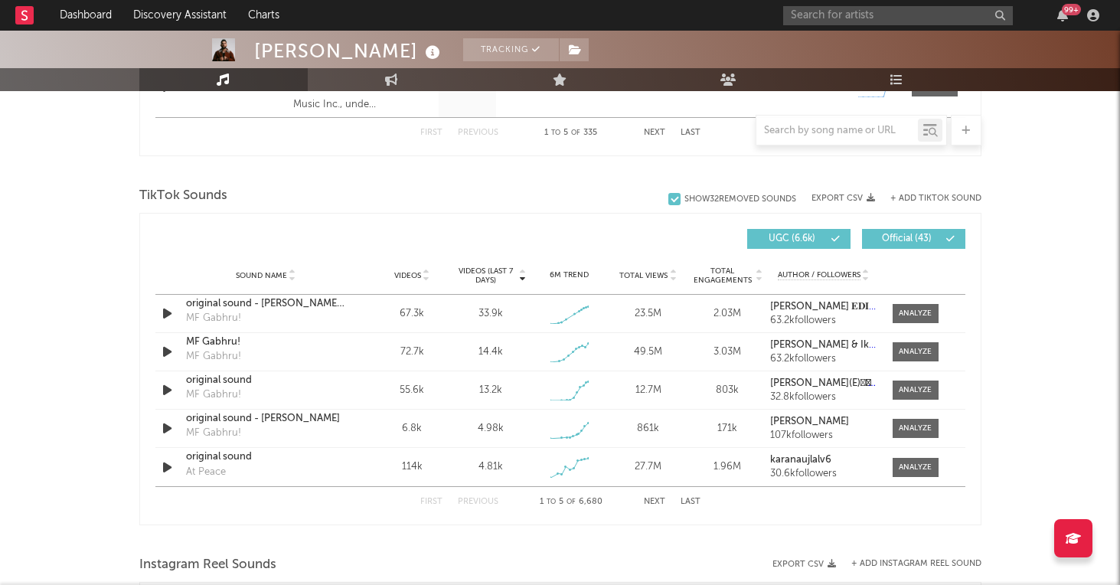
click at [651, 501] on button "Next" at bounding box center [654, 501] width 21 height 8
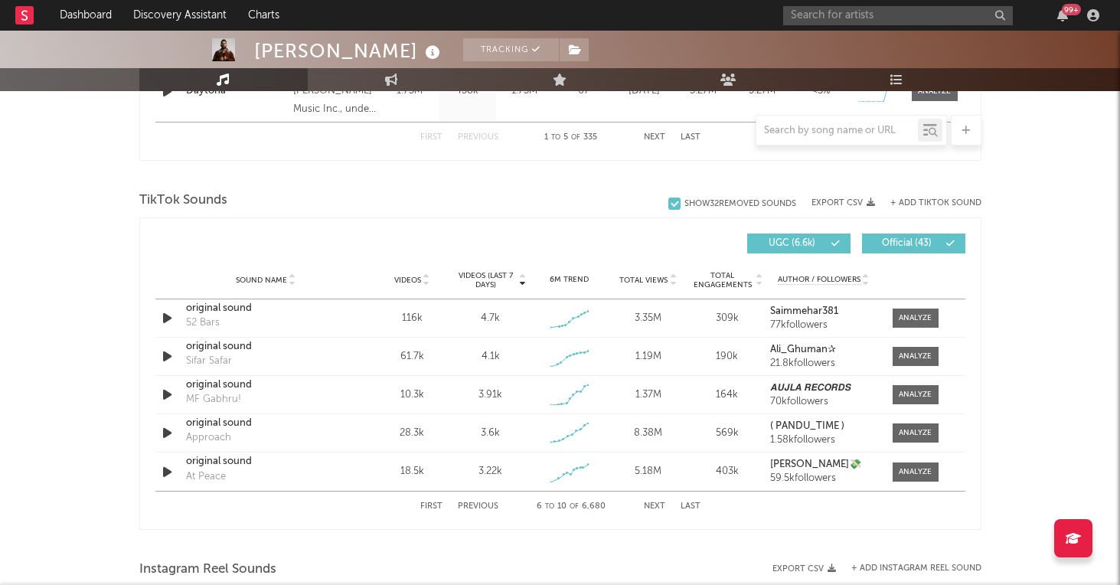
scroll to position [966, 0]
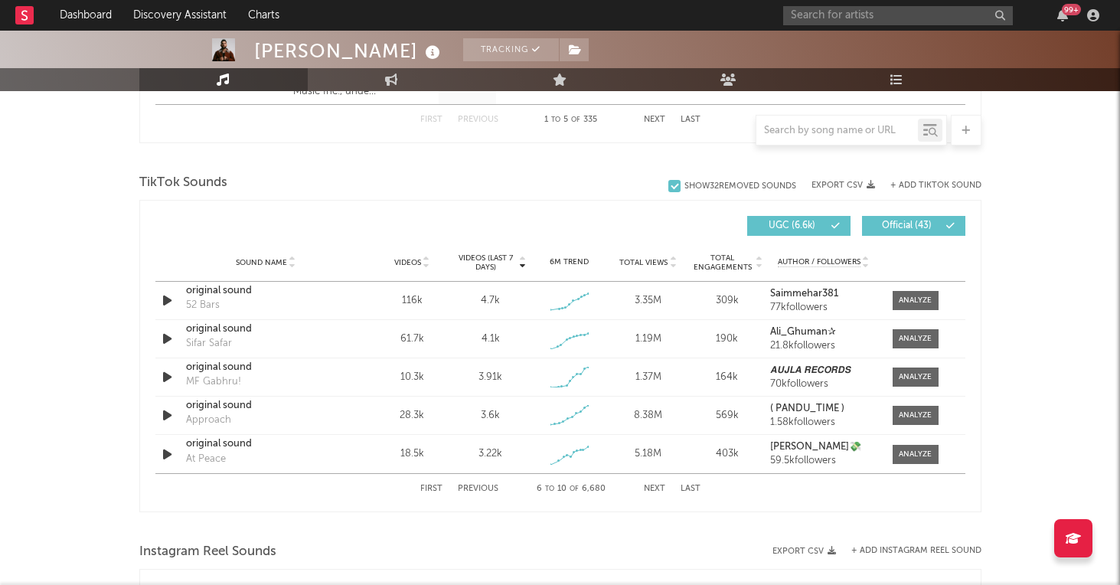
click at [654, 488] on button "Next" at bounding box center [654, 488] width 21 height 8
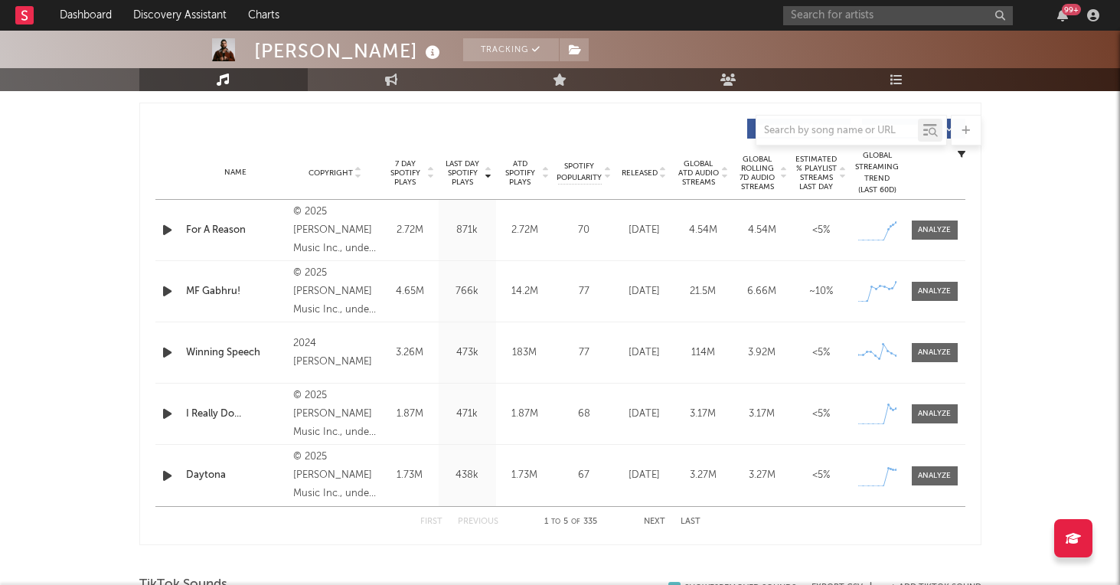
scroll to position [0, 0]
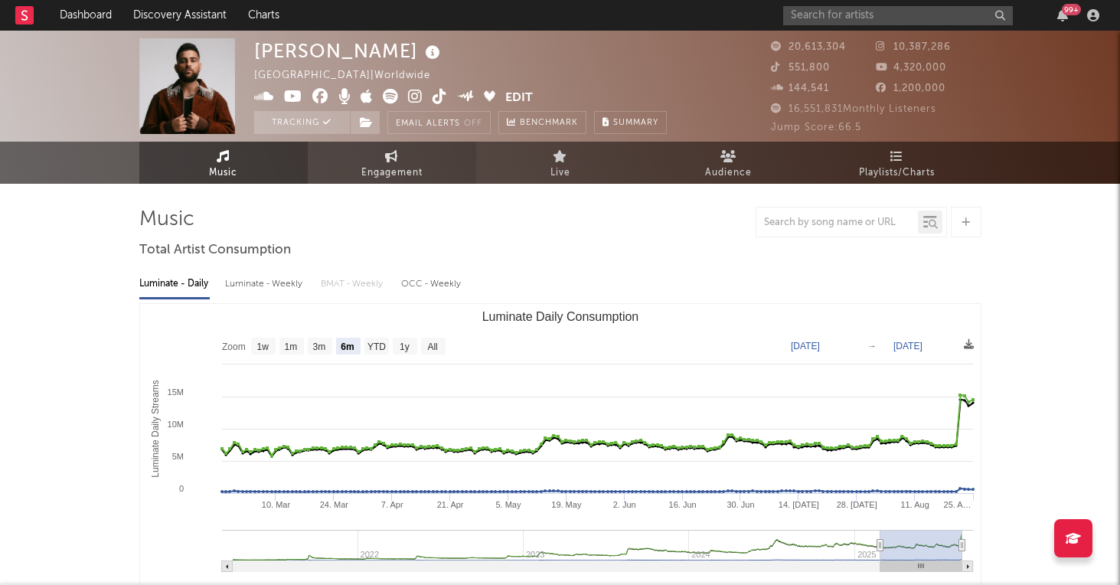
click at [405, 166] on span "Engagement" at bounding box center [391, 173] width 61 height 18
select select "1w"
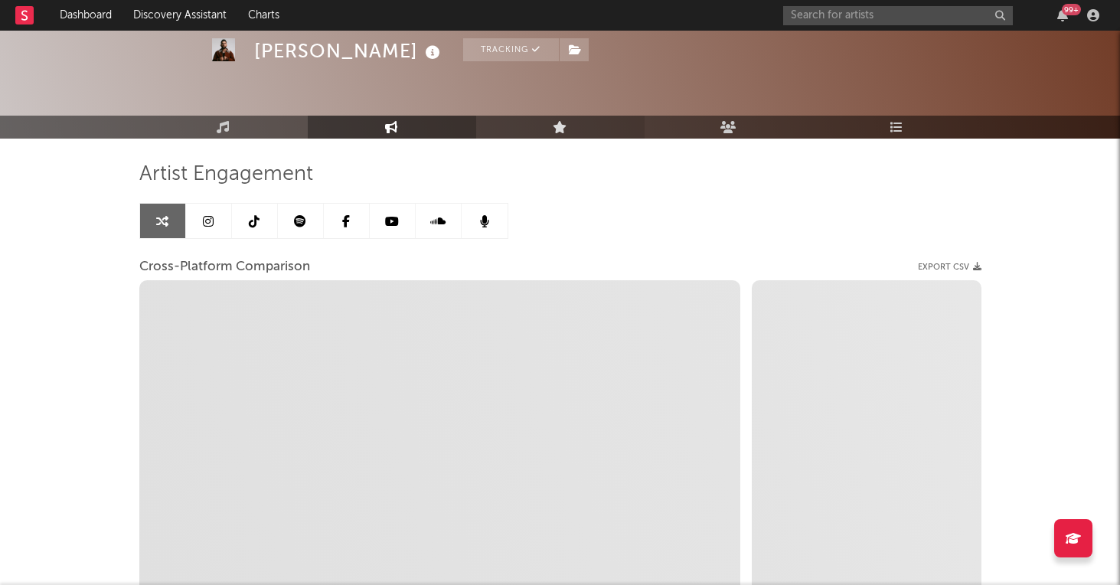
scroll to position [62, 0]
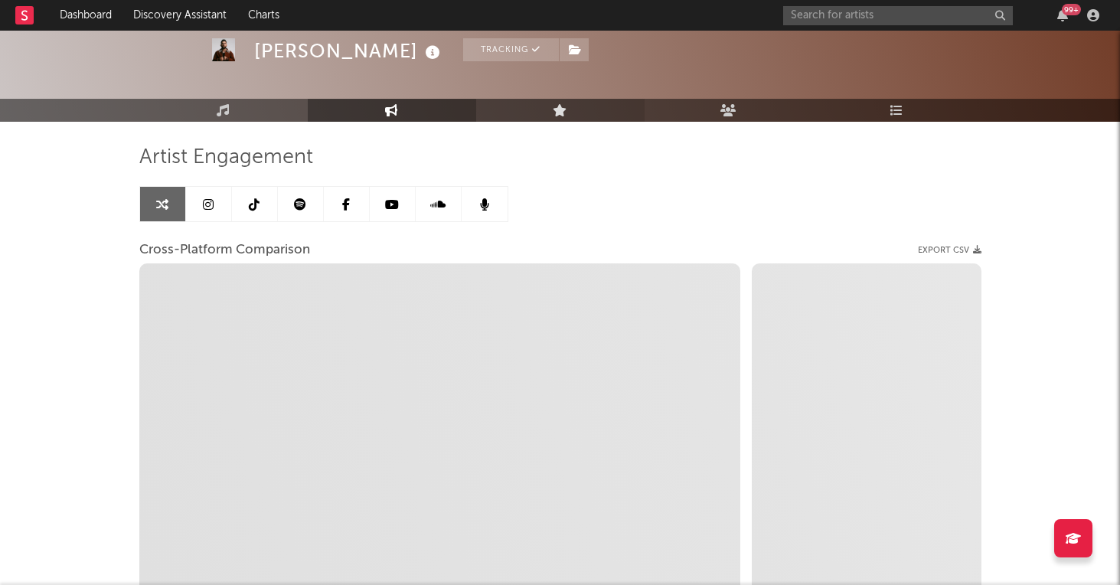
select select "1m"
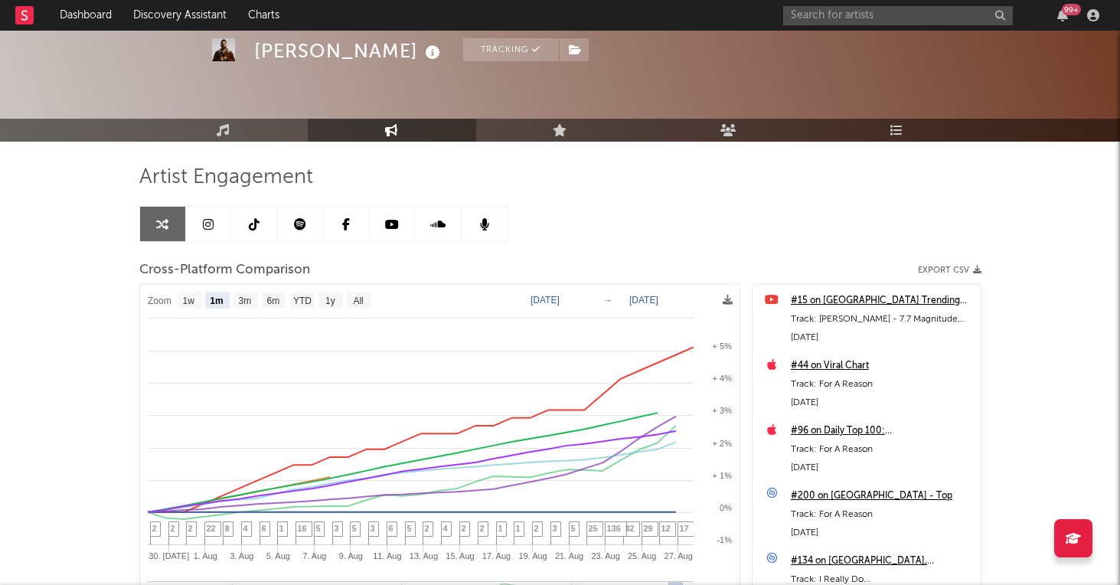
scroll to position [0, 0]
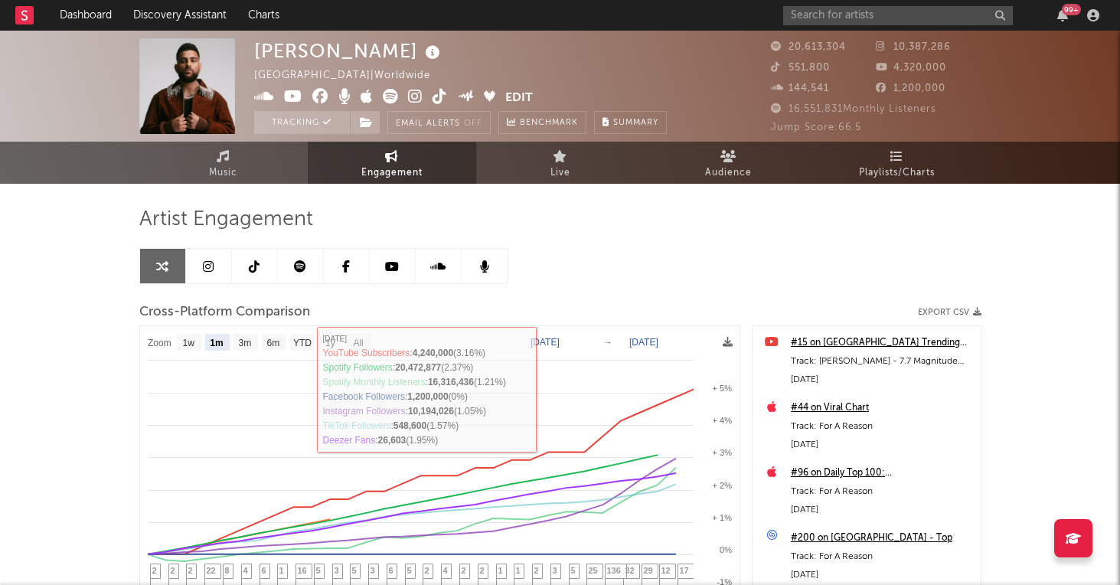
click at [219, 275] on link at bounding box center [209, 266] width 46 height 34
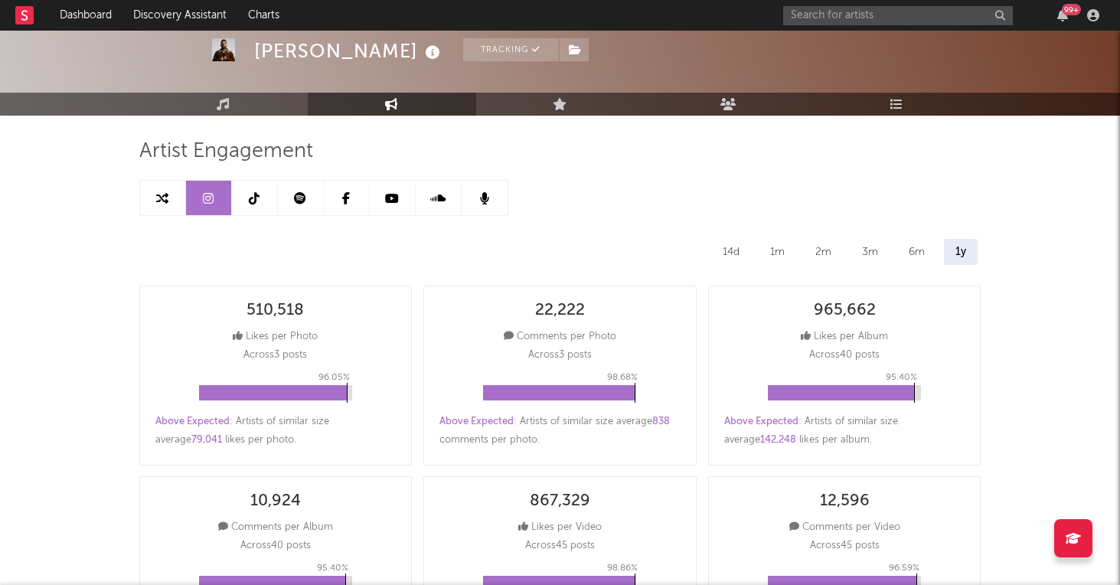
select select "6m"
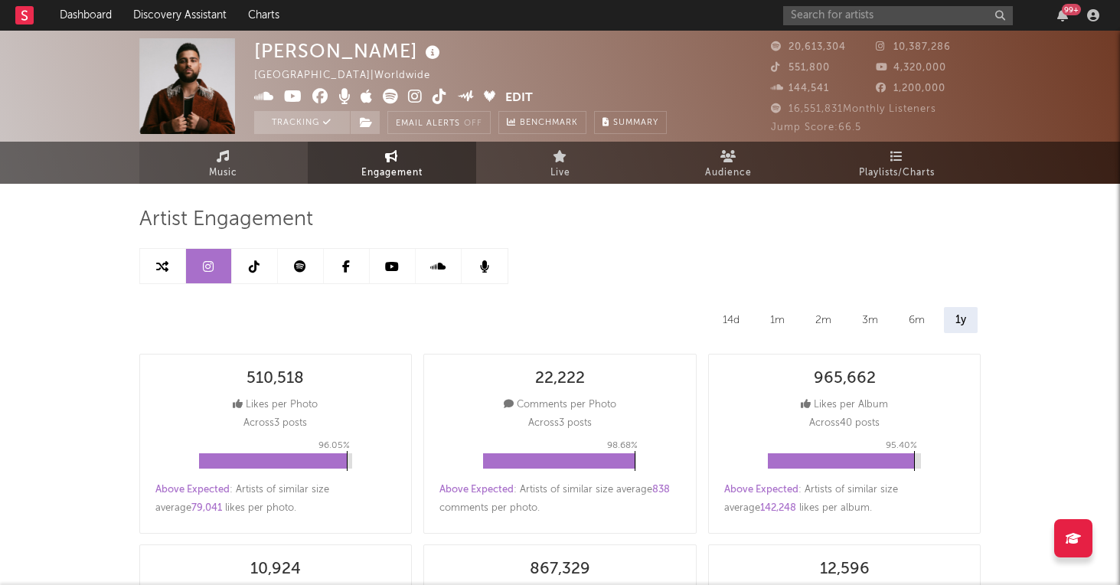
click at [265, 161] on link "Music" at bounding box center [223, 163] width 168 height 42
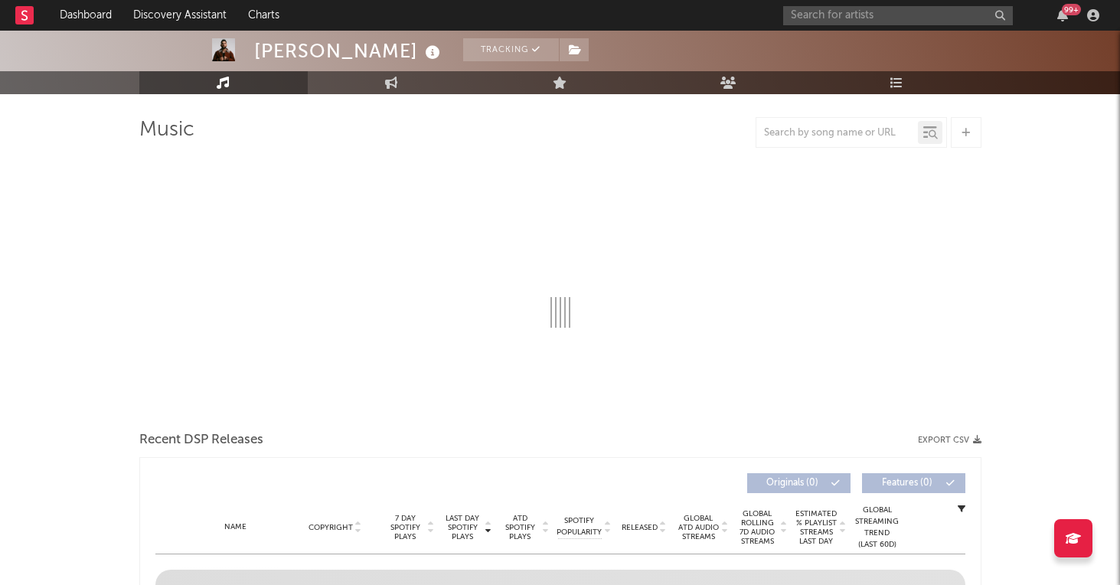
scroll to position [18, 0]
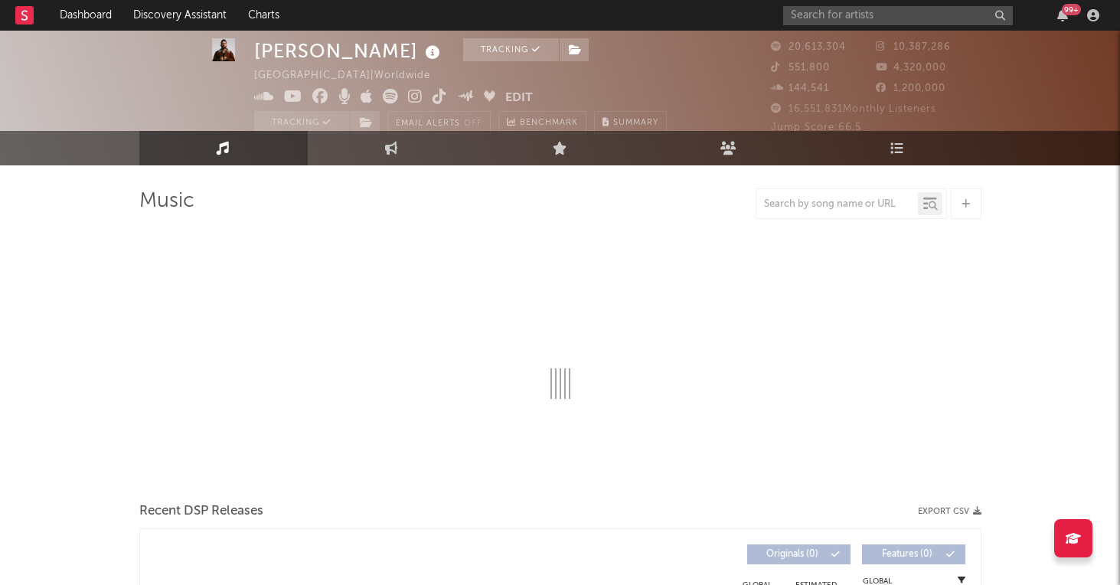
select select "6m"
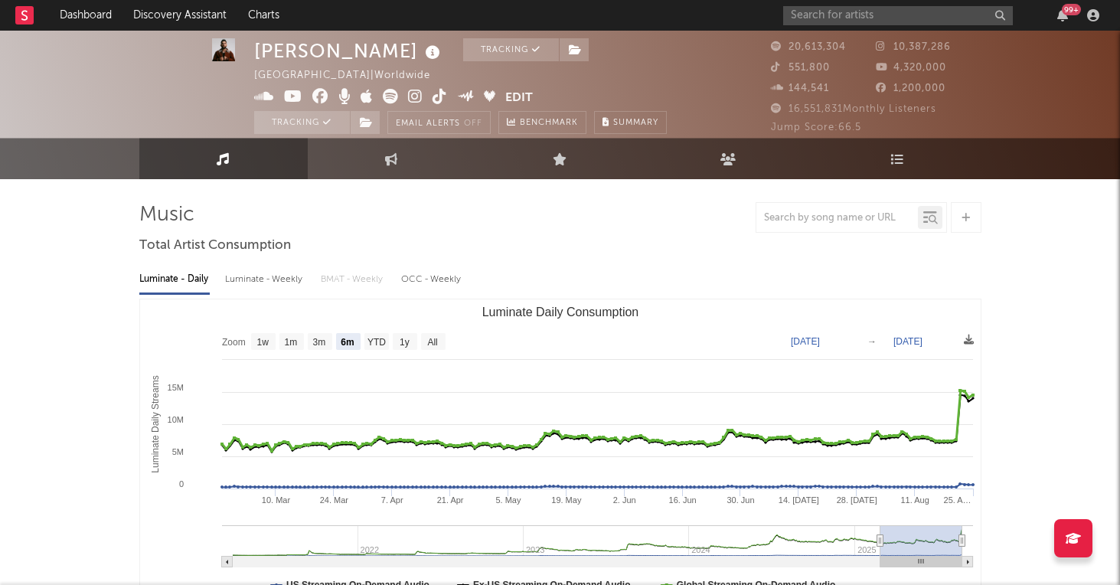
scroll to position [2, 0]
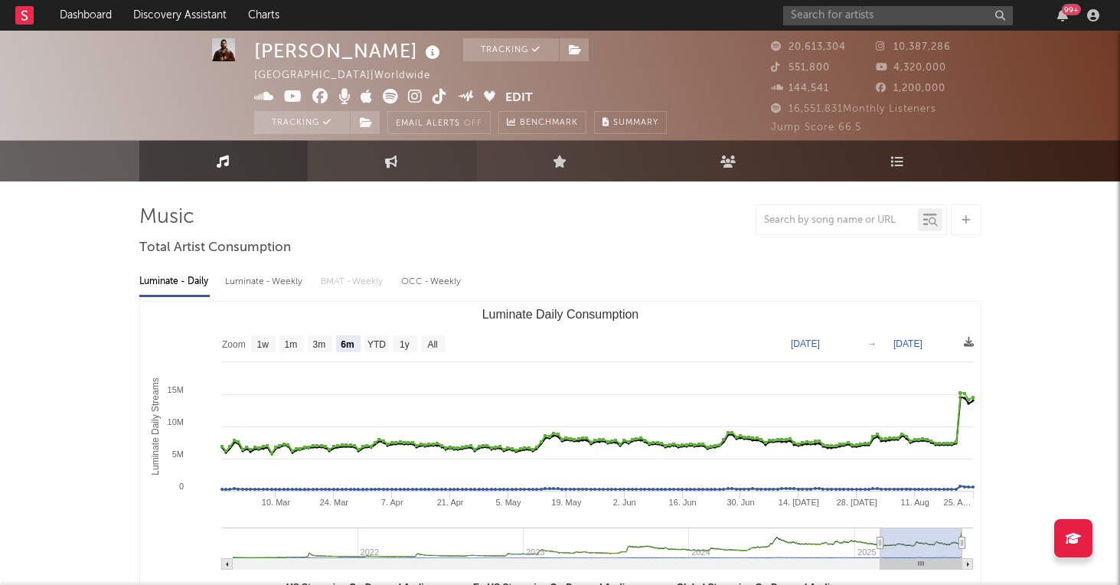
click at [407, 150] on link "Engagement" at bounding box center [392, 160] width 168 height 41
select select "1w"
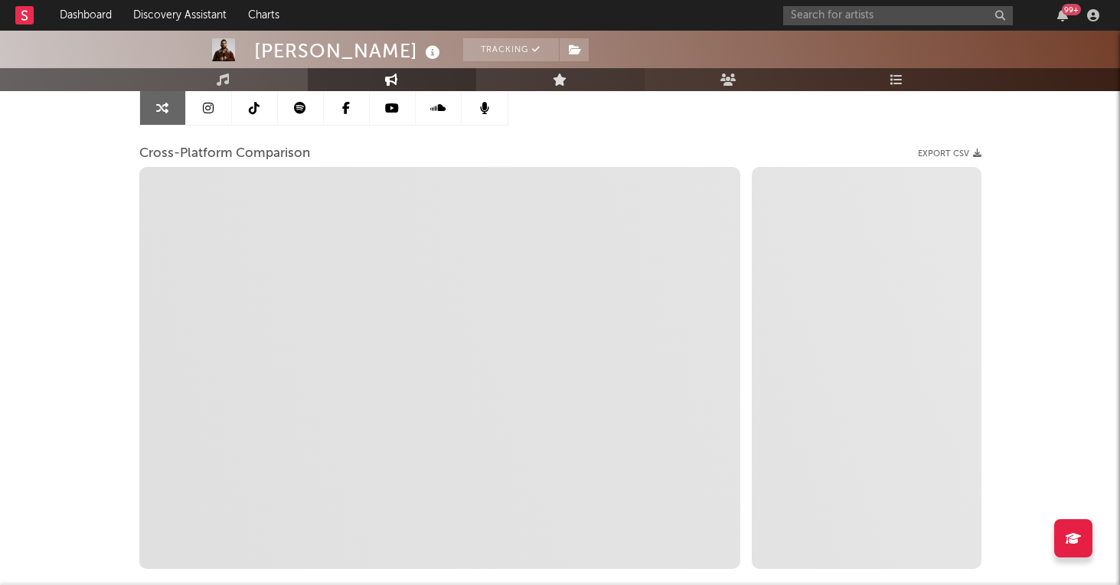
scroll to position [249, 0]
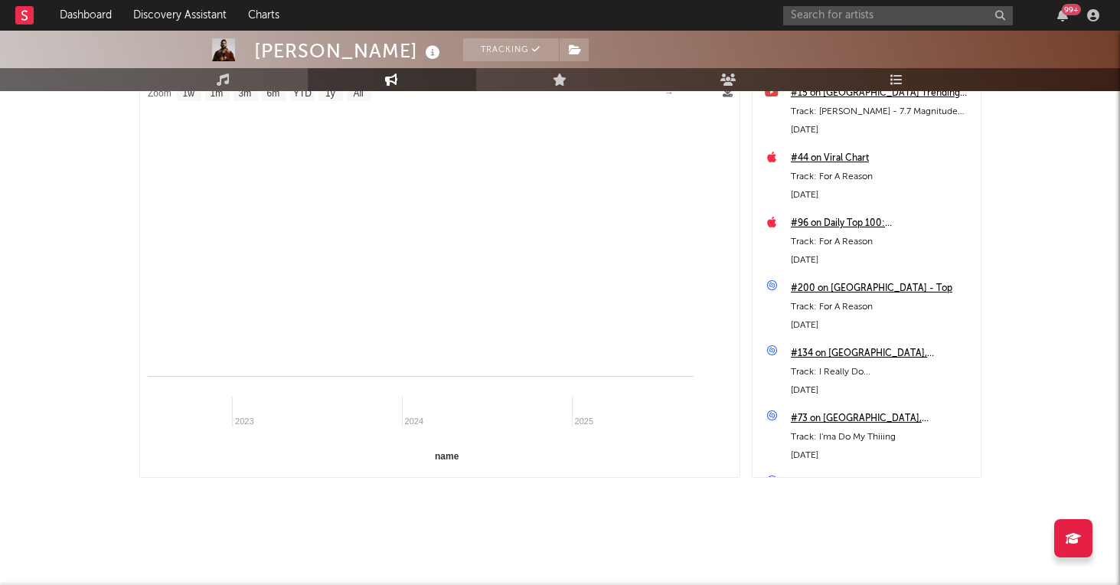
select select "1m"
